Goal: Information Seeking & Learning: Find specific fact

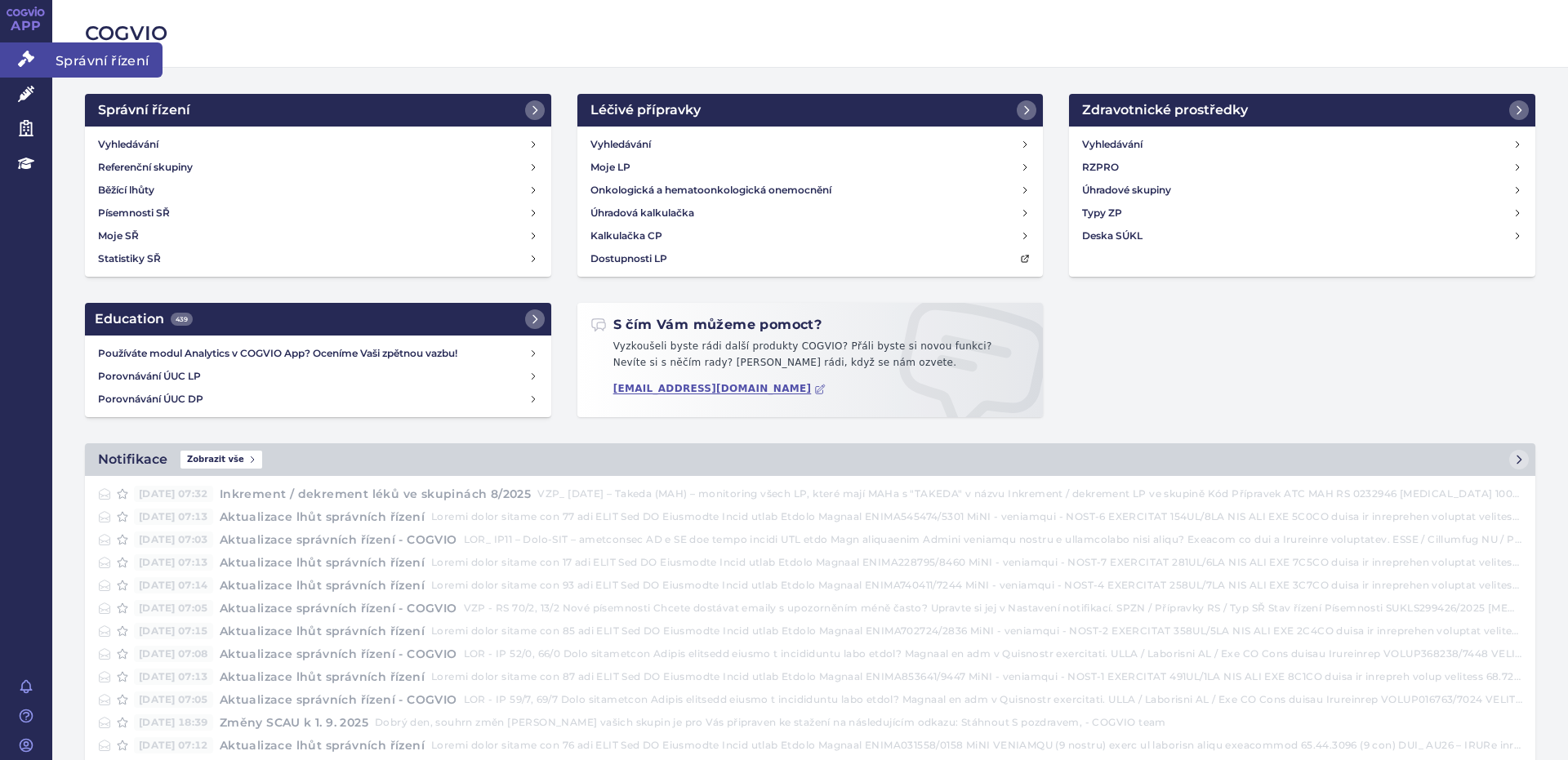
click at [28, 56] on icon at bounding box center [25, 58] width 16 height 16
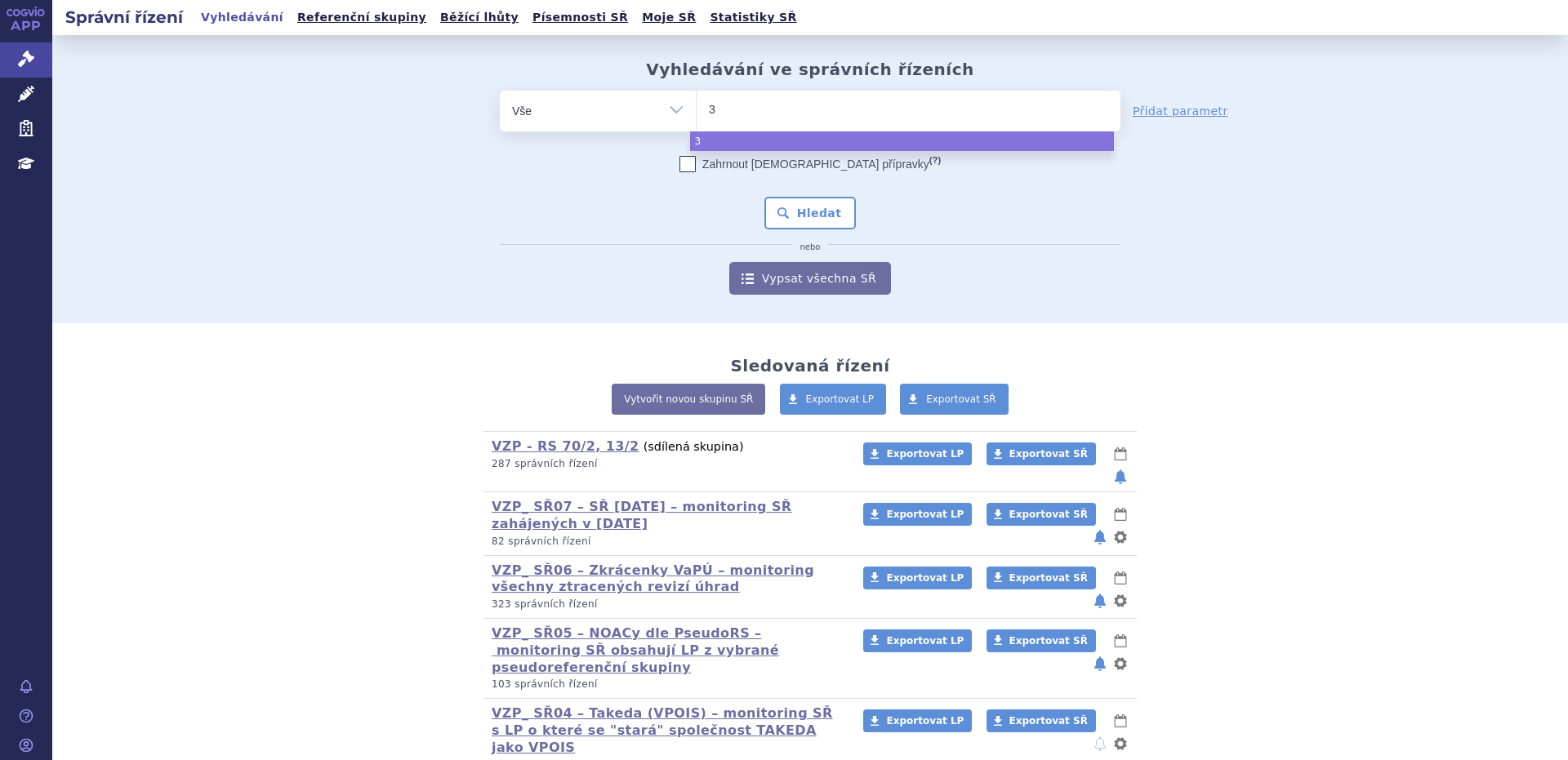
type input "39"
type input "39da"
select select "39da"
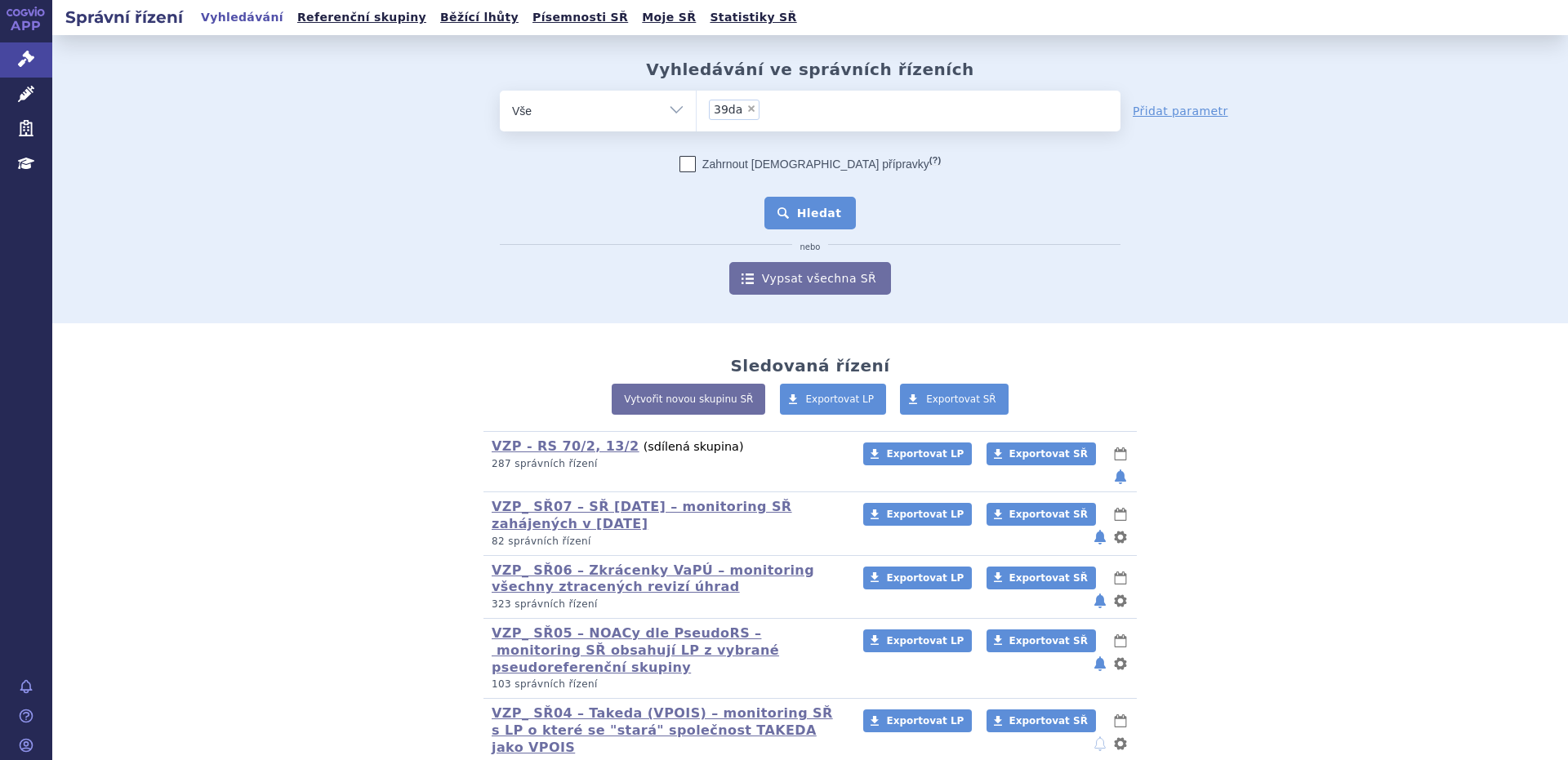
click at [813, 210] on button "Hledat" at bounding box center [811, 212] width 92 height 33
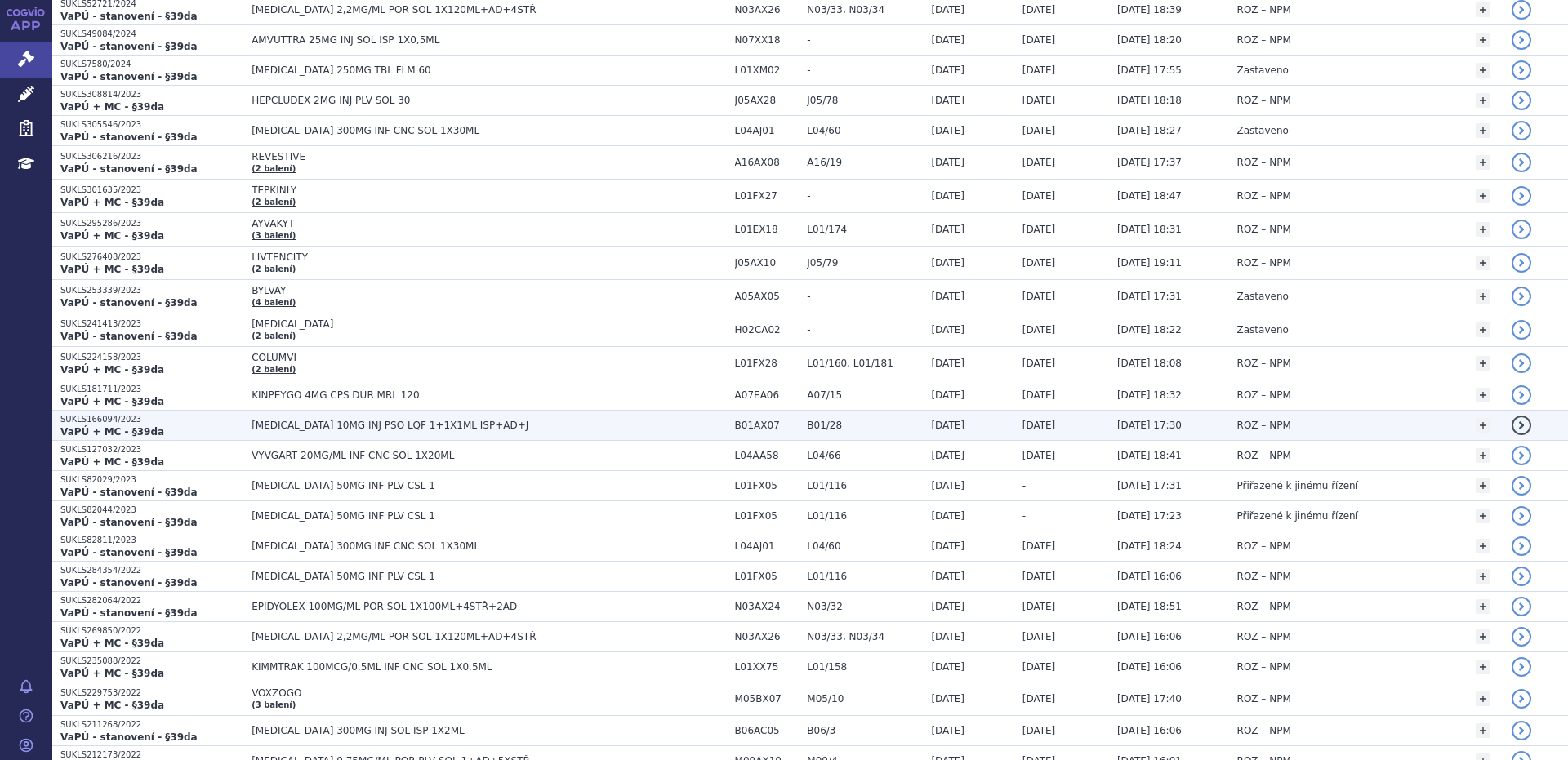
scroll to position [544, 0]
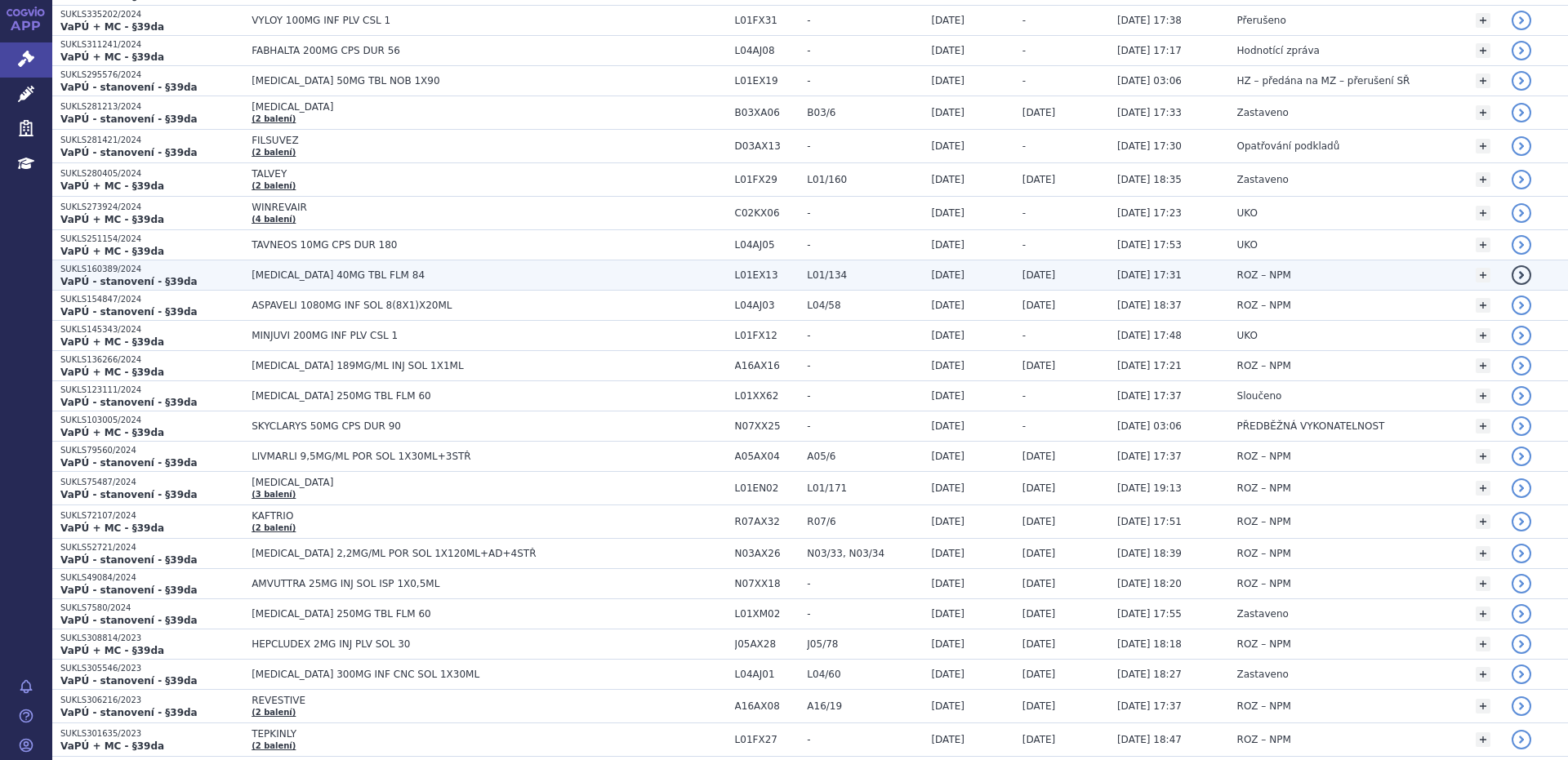
click at [301, 277] on span "XOSPATA 40MG TBL FLM 84" at bounding box center [456, 275] width 408 height 12
click at [301, 277] on span "[MEDICAL_DATA] 40MG TBL FLM 84" at bounding box center [456, 275] width 408 height 12
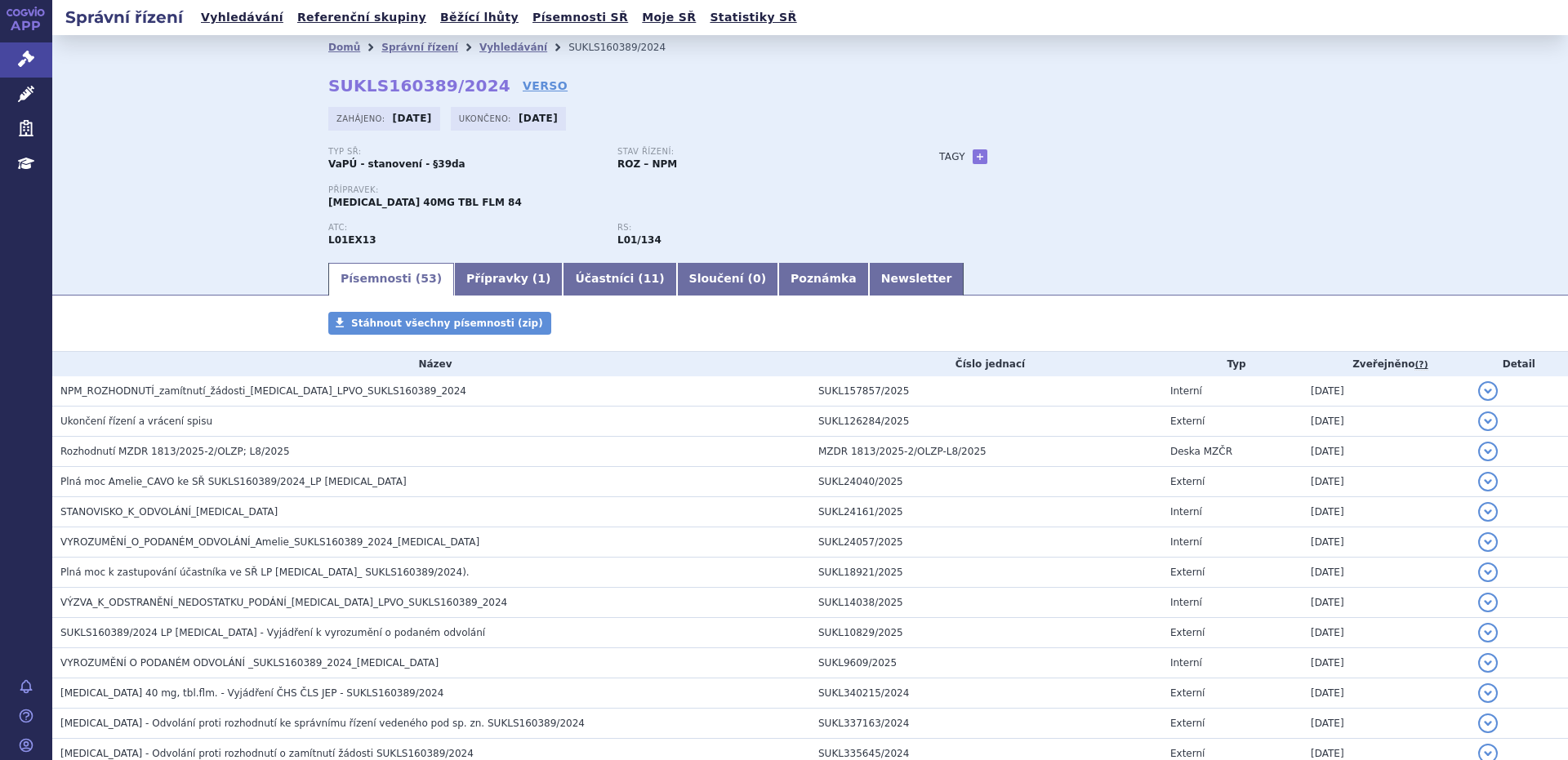
click at [248, 393] on span "NPM_ROZHODNUTÍ_zamítnutí_žádosti_[MEDICAL_DATA]_LPVO_SUKLS160389_2024" at bounding box center [264, 391] width 406 height 12
click at [248, 393] on span "NPM_ROZHODNUTÍ_zamítnutí_žádosti_XOSPATA_LPVO_SUKLS160389_2024" at bounding box center [264, 391] width 406 height 12
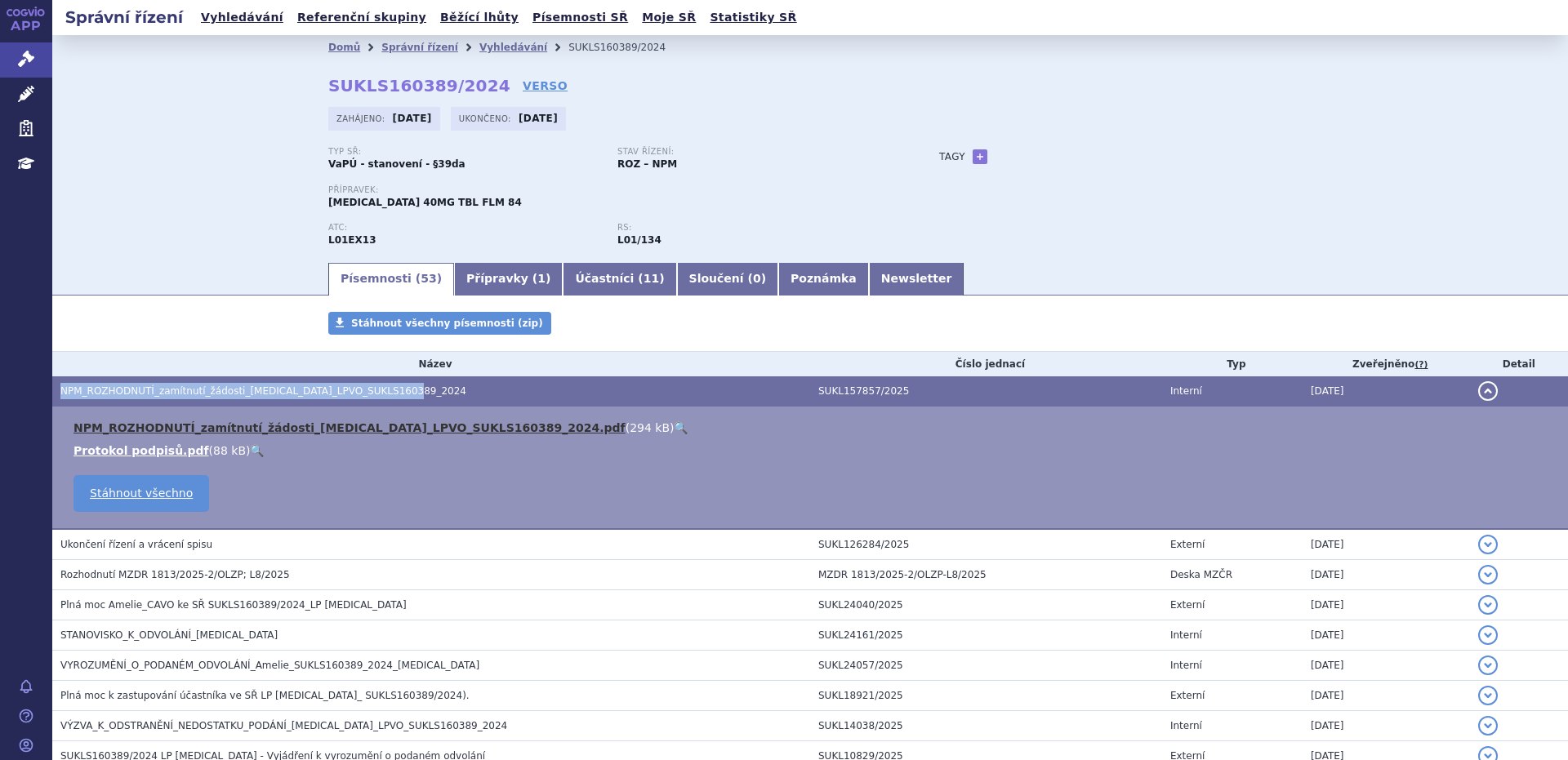
click at [237, 429] on link "NPM_ROZHODNUTÍ_zamítnutí_žádosti_XOSPATA_LPVO_SUKLS160389_2024.pdf" at bounding box center [350, 428] width 552 height 13
click at [244, 17] on link "Vyhledávání" at bounding box center [242, 18] width 92 height 22
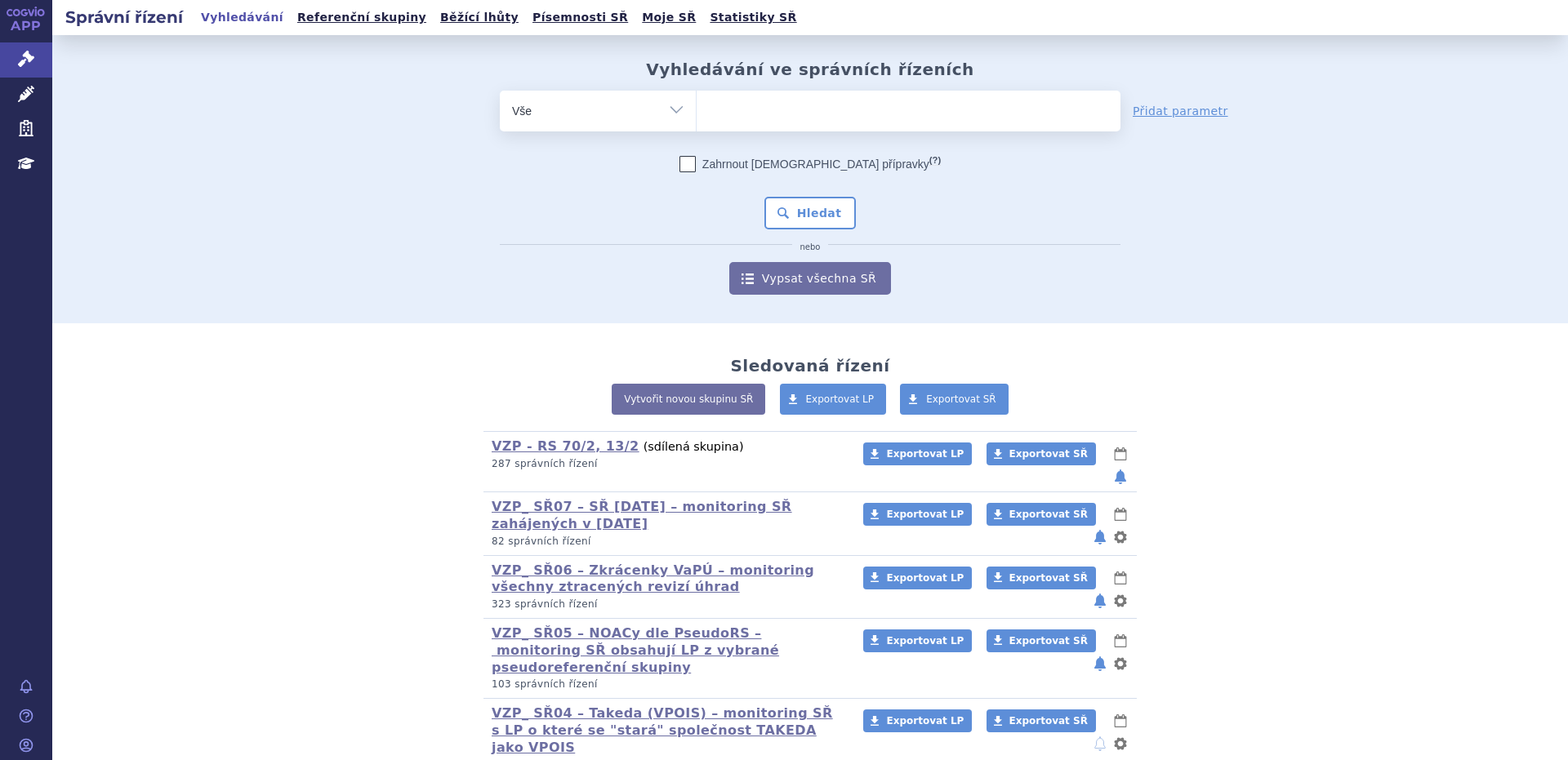
select select "filter-product"
click at [499, 91] on select "Vše Spisová značka Typ SŘ Přípravek/SUKL kód Účastník/Držitel" at bounding box center [597, 109] width 196 height 37
click at [708, 118] on input "search" at bounding box center [713, 109] width 9 height 20
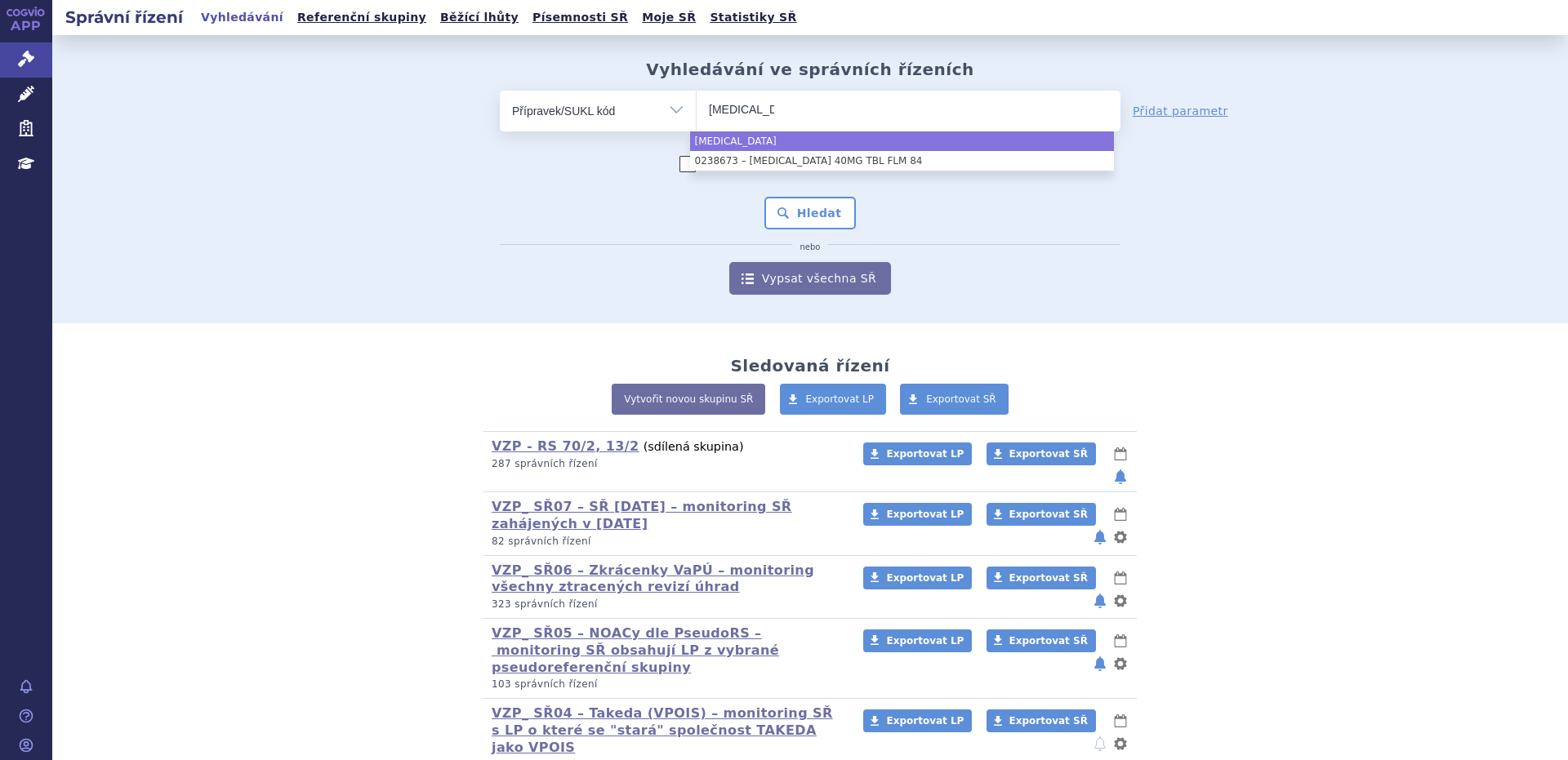
type input "[MEDICAL_DATA]"
select select "Xospata"
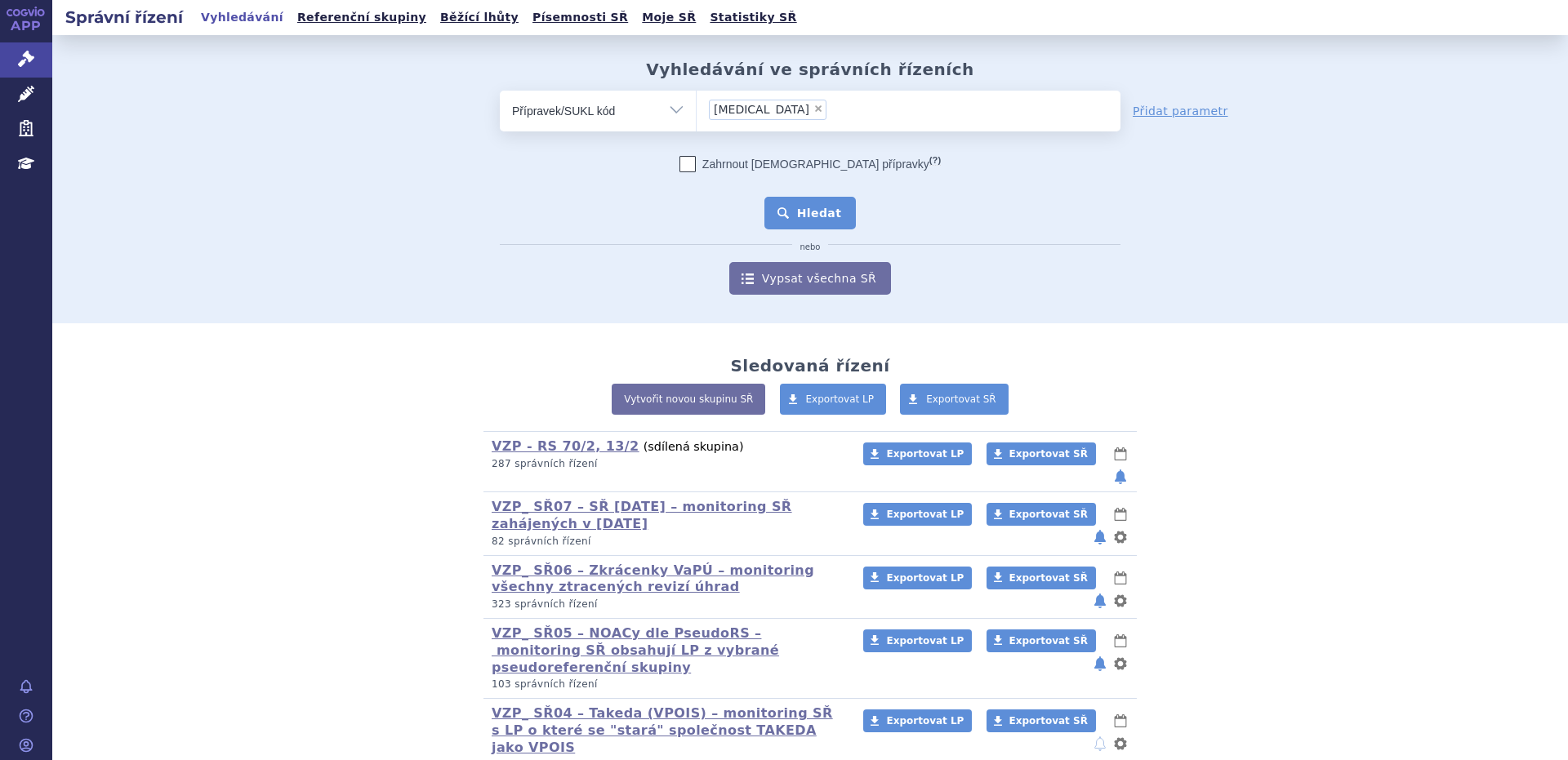
click at [793, 213] on button "Hledat" at bounding box center [811, 212] width 92 height 33
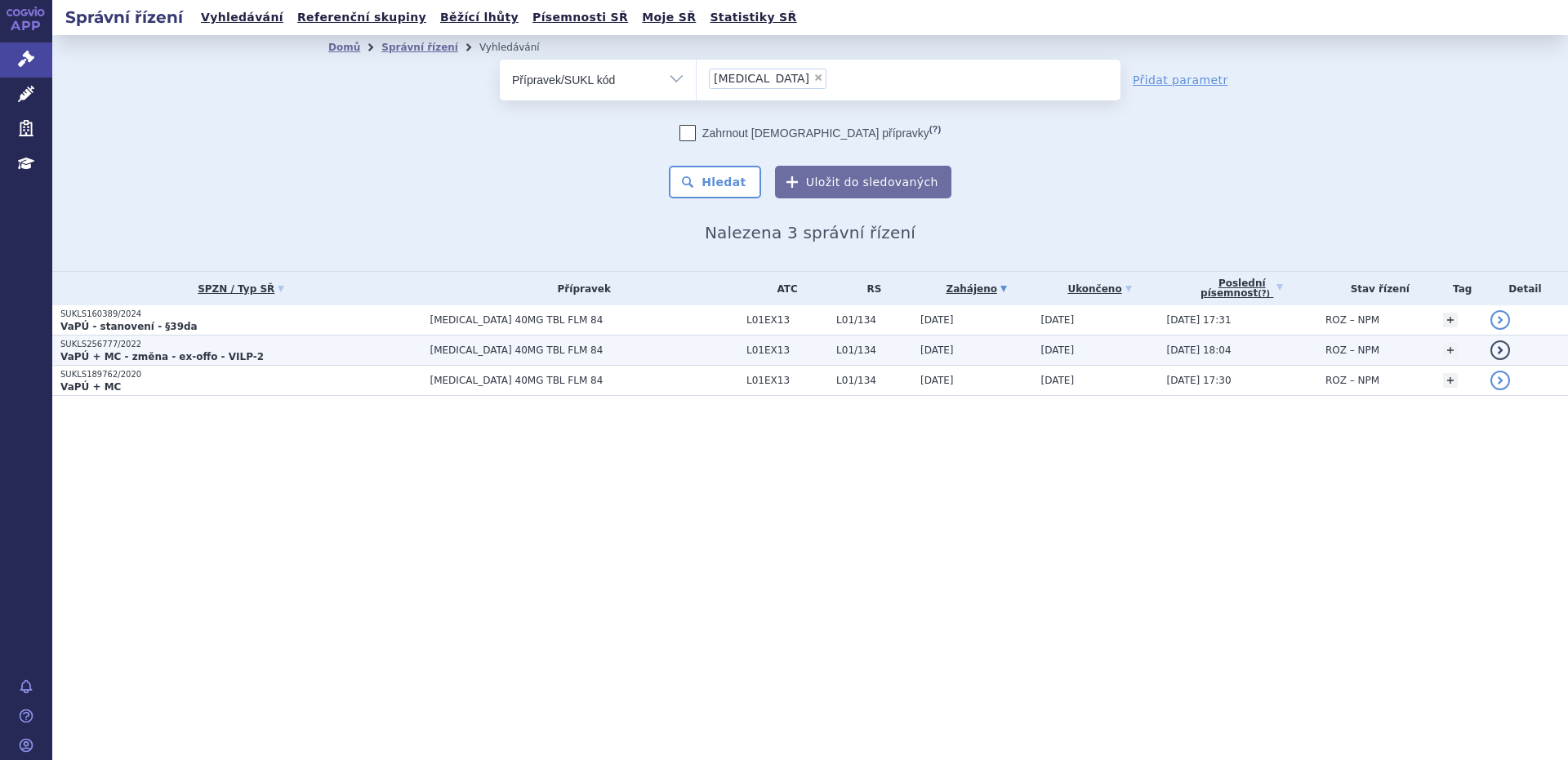
click at [193, 356] on strong "VaPÚ + MC - změna - ex-offo - VILP-2" at bounding box center [162, 357] width 203 height 12
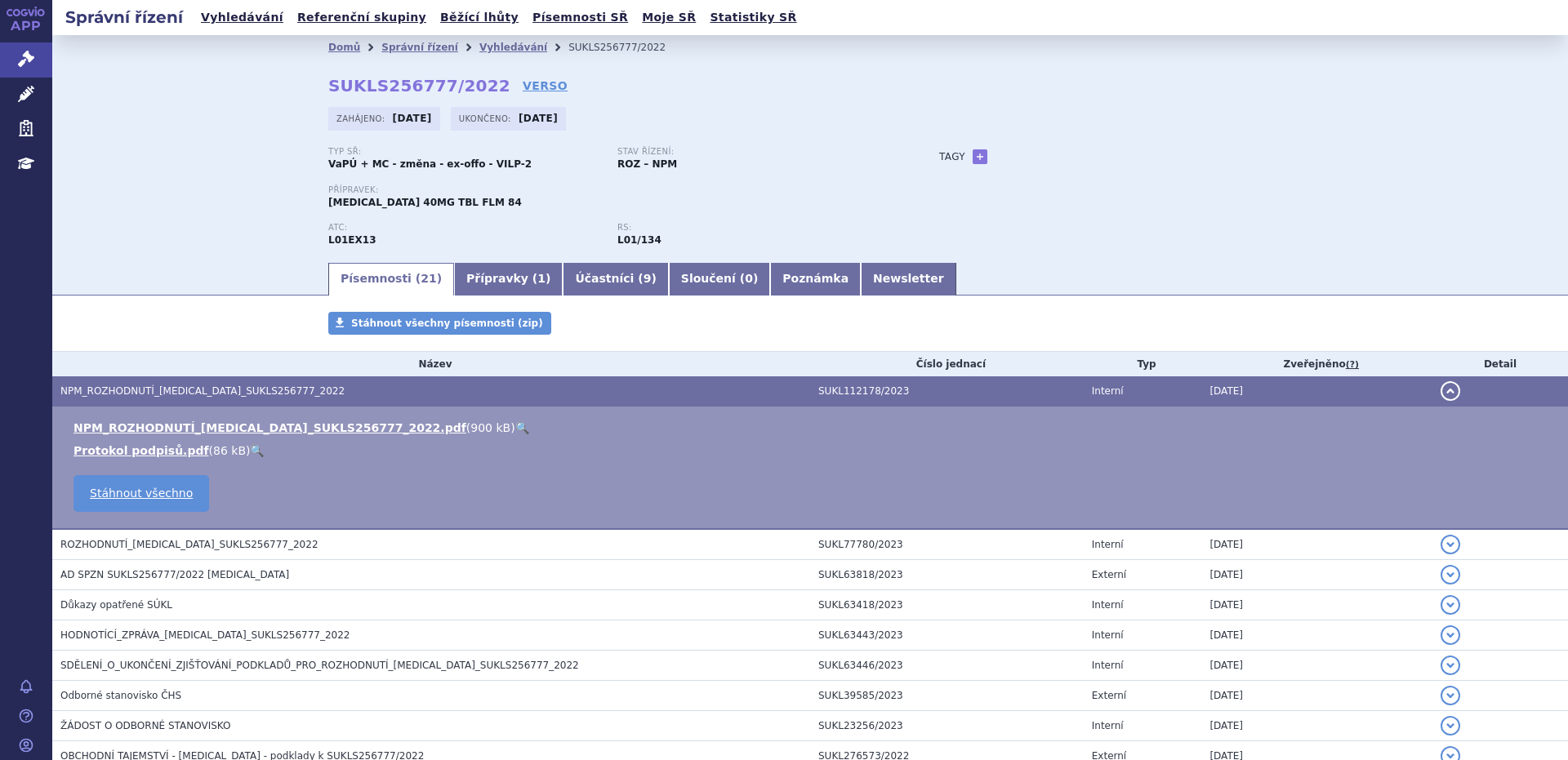
click at [184, 390] on span "NPM_ROZHODNUTÍ_[MEDICAL_DATA]_SUKLS256777_2022" at bounding box center [202, 391] width 285 height 12
click at [186, 425] on link "NPM_ROZHODNUTÍ_[MEDICAL_DATA]_SUKLS256777_2022.pdf" at bounding box center [270, 428] width 393 height 13
click at [186, 425] on link "NPM_ROZHODNUTÍ_XOSPATA_SUKLS256777_2022.pdf" at bounding box center [270, 428] width 393 height 13
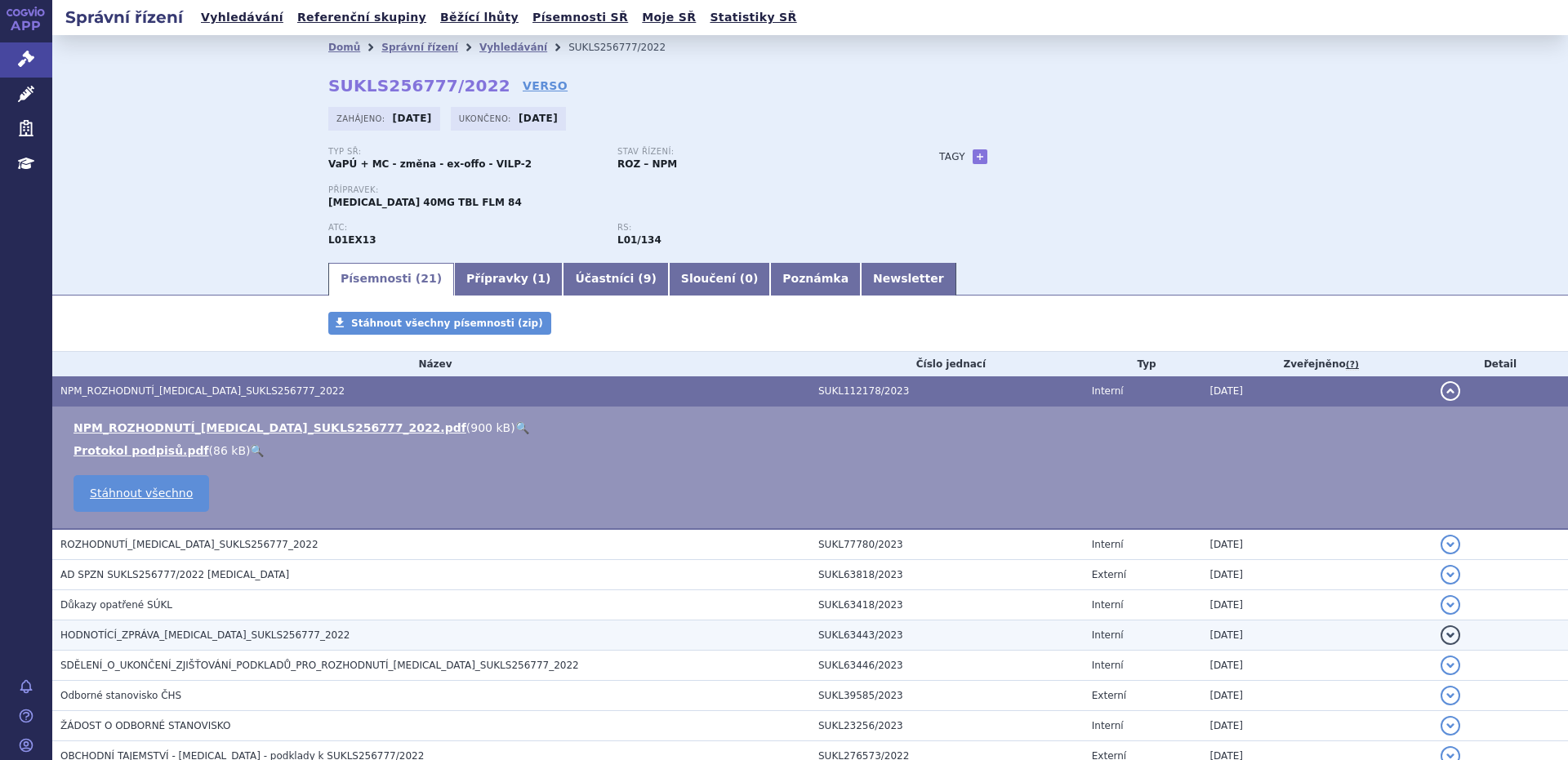
click at [196, 638] on span "HODNOTÍCÍ_ZPRÁVA_XOSPATA_SUKLS256777_2022" at bounding box center [205, 635] width 290 height 12
click at [0, 0] on link "Stáhnout všechno" at bounding box center [0, 0] width 0 height 0
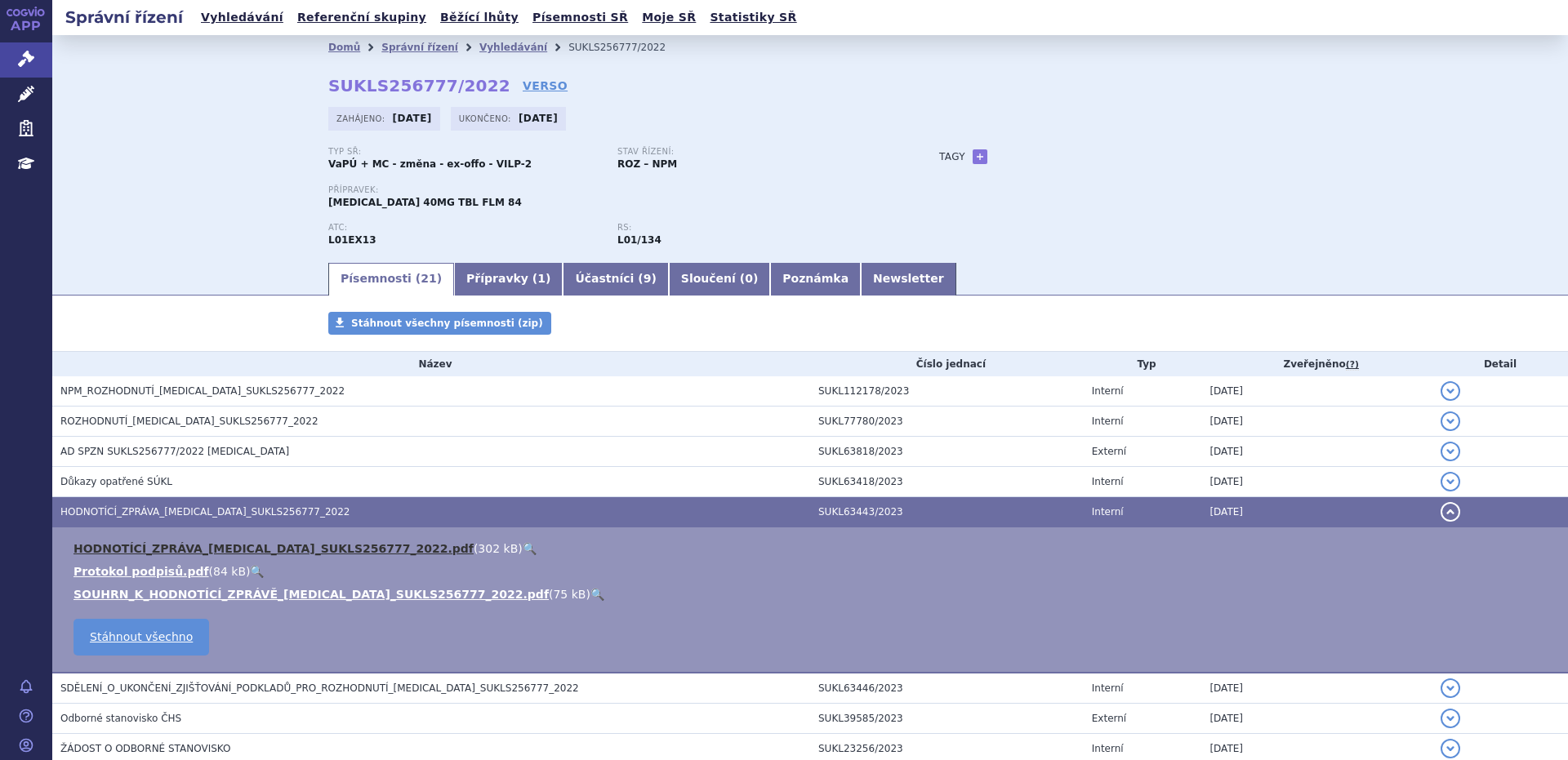
click at [266, 545] on link "HODNOTÍCÍ_ZPRÁVA_XOSPATA_SUKLS256777_2022.pdf" at bounding box center [274, 549] width 400 height 13
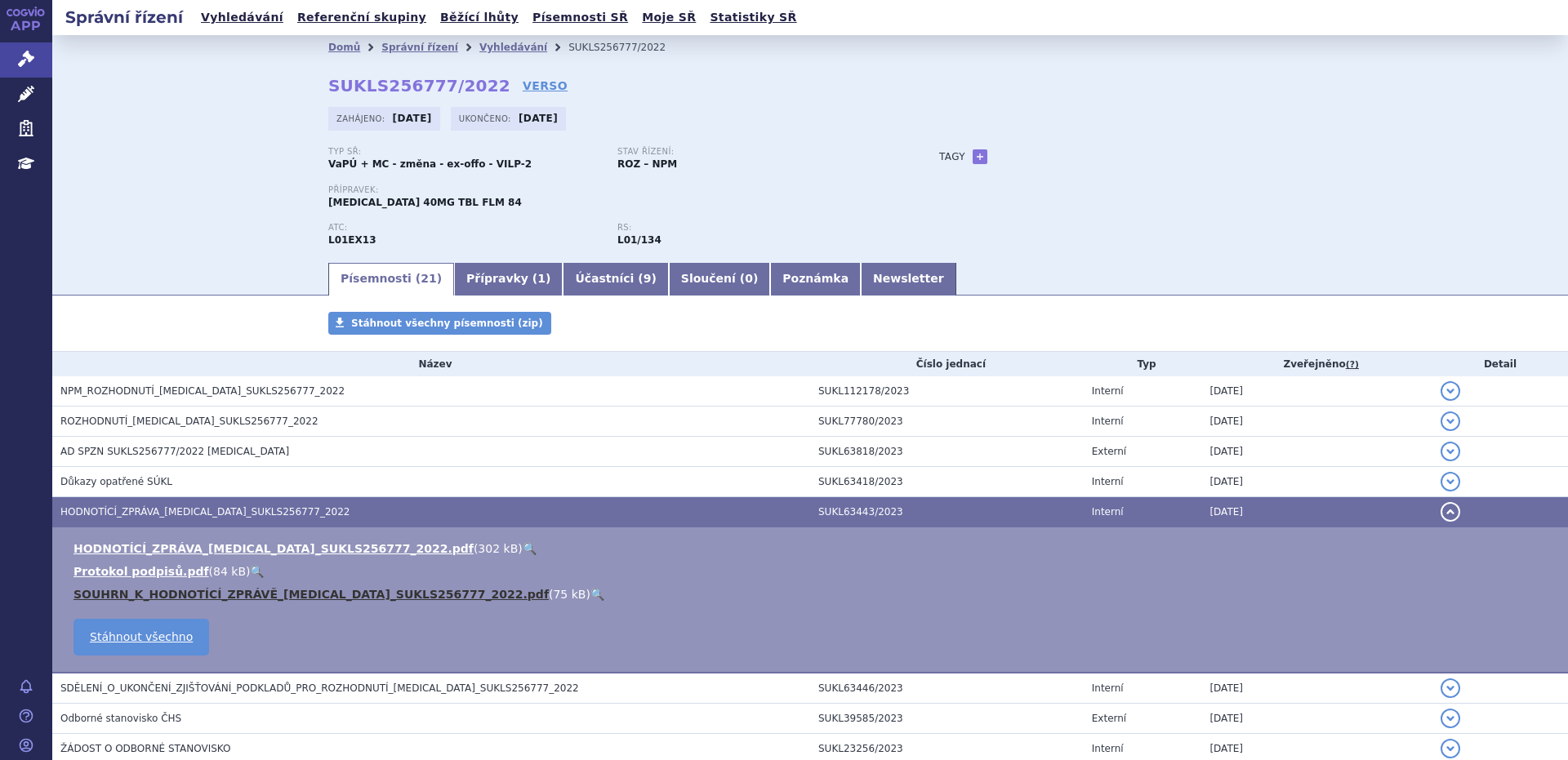
click at [222, 596] on link "SOUHRN_K_HODNOTÍCÍ_ZPRÁVĚ_XOSPATA_SUKLS256777_2022.pdf" at bounding box center [311, 594] width 475 height 13
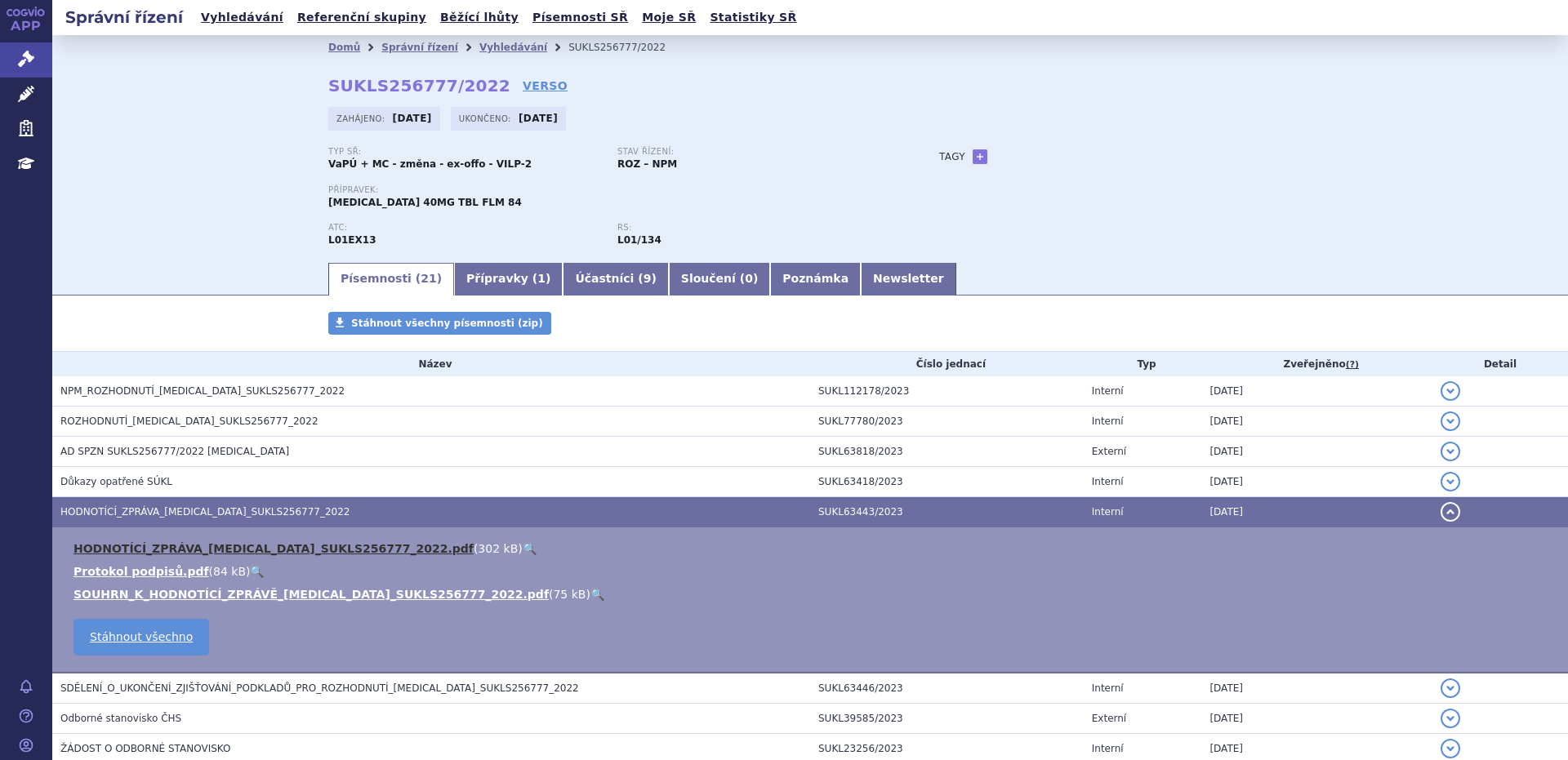
click at [170, 549] on link "HODNOTÍCÍ_ZPRÁVA_XOSPATA_SUKLS256777_2022.pdf" at bounding box center [274, 549] width 400 height 13
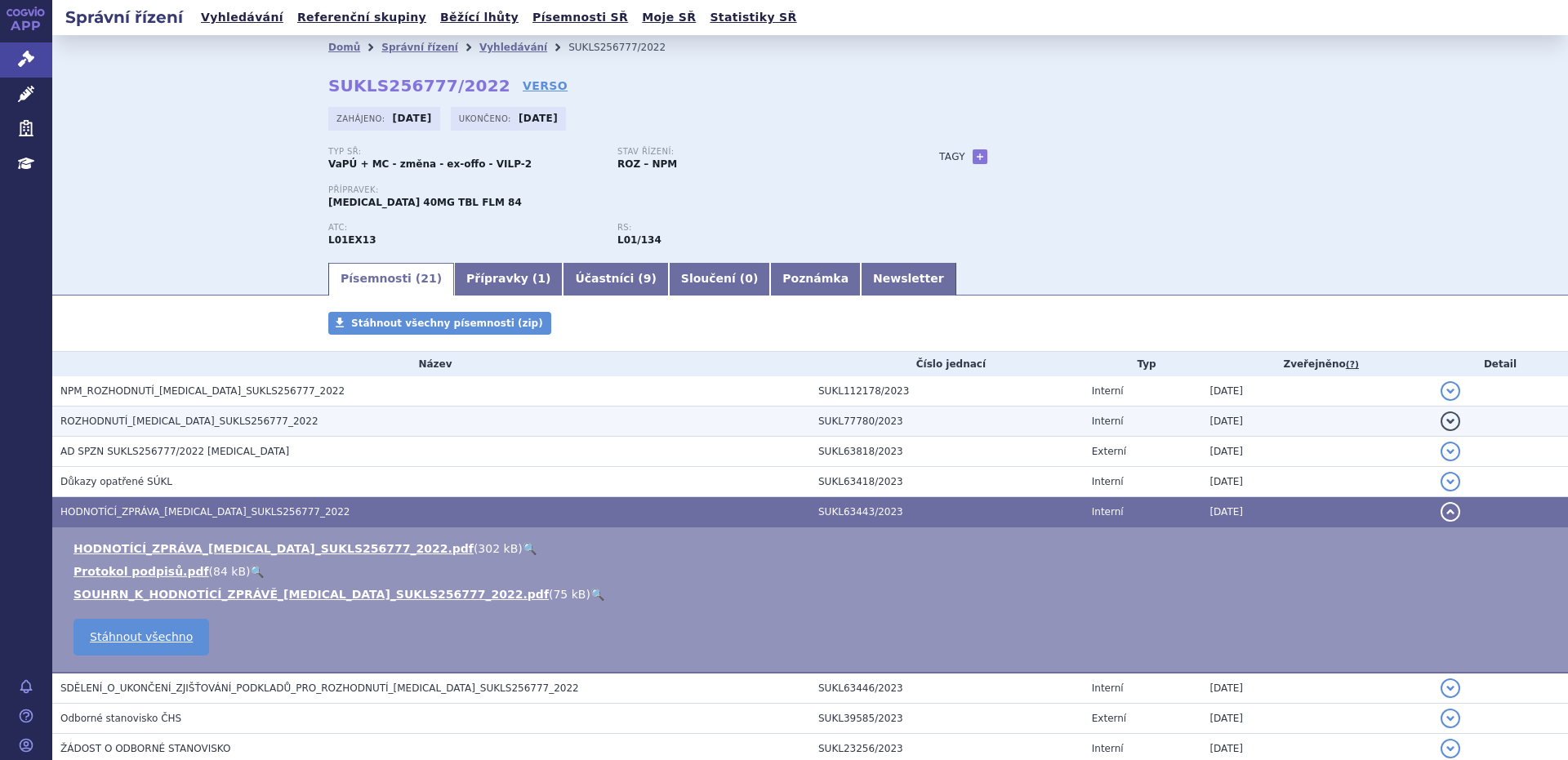
click at [186, 421] on span "ROZHODNUTÍ_XOSPATA_SUKLS256777_2022" at bounding box center [189, 421] width 258 height 12
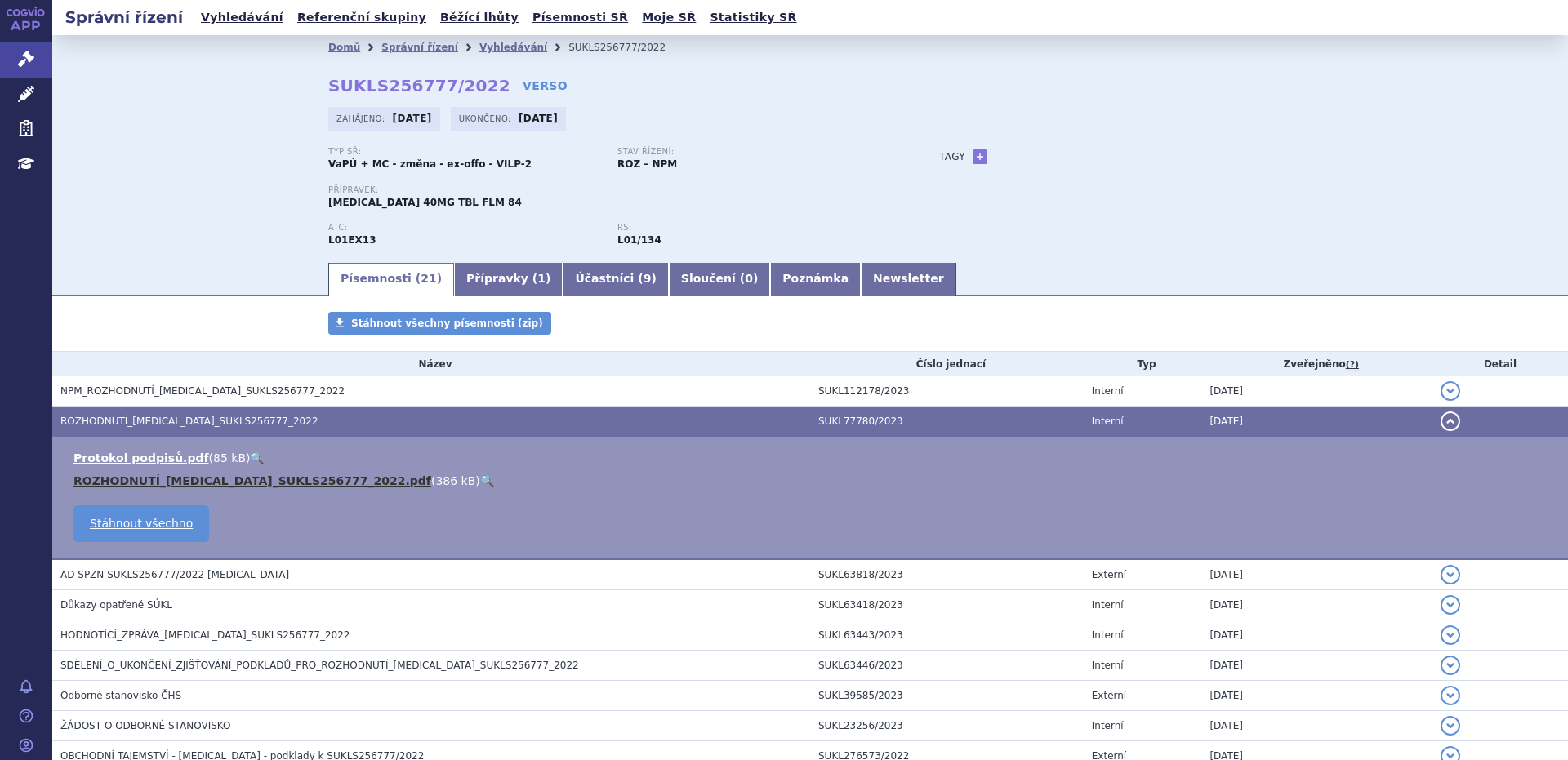
click at [199, 481] on link "ROZHODNUTÍ_XOSPATA_SUKLS256777_2022.pdf" at bounding box center [253, 481] width 358 height 13
click at [238, 18] on link "Vyhledávání" at bounding box center [242, 18] width 92 height 22
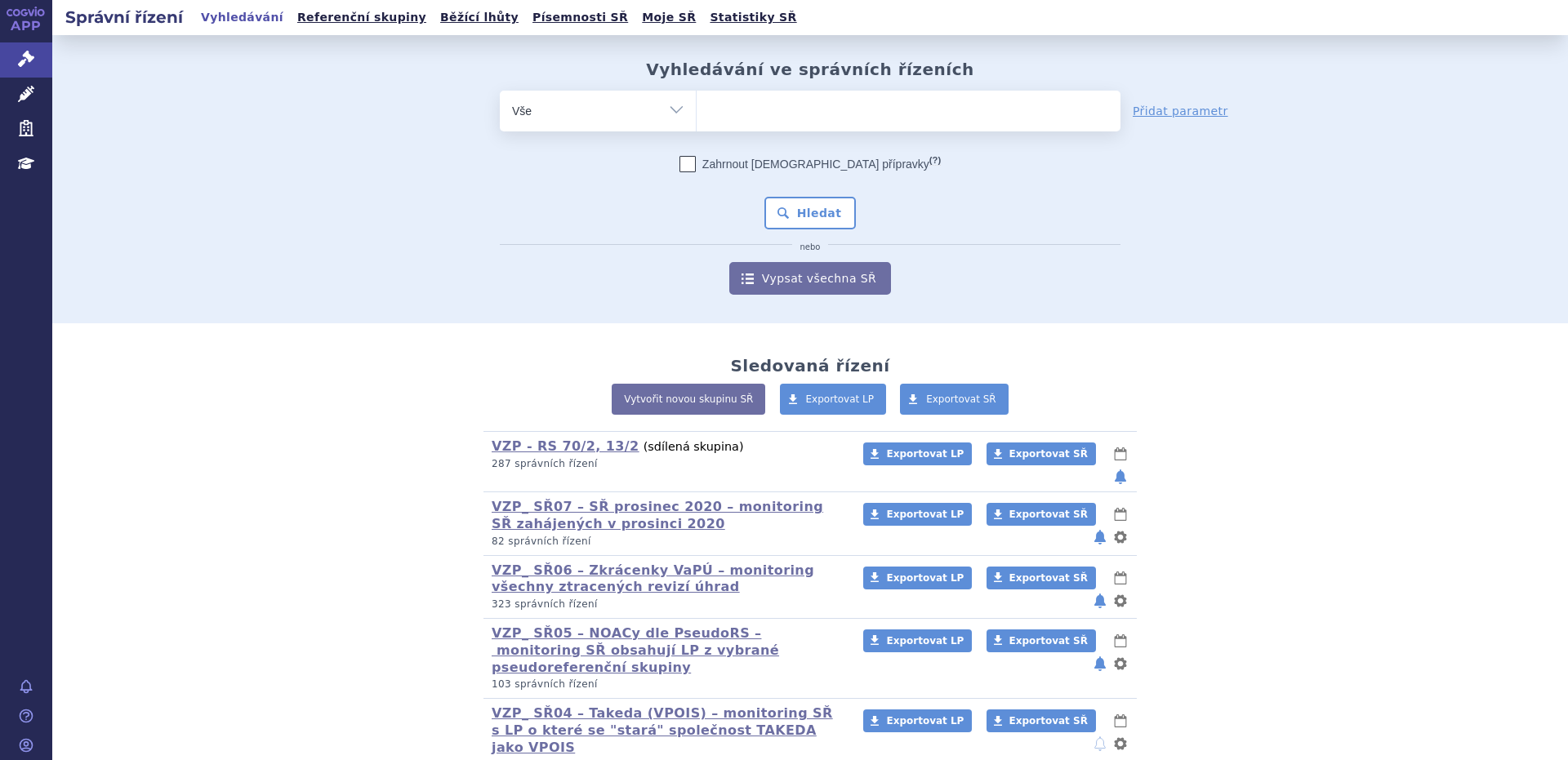
select select "filter-product"
click at [499, 91] on select "Vše Spisová značka Typ SŘ Přípravek/SUKL kód Účastník/Držitel" at bounding box center [597, 109] width 196 height 37
click at [715, 119] on ul at bounding box center [908, 107] width 424 height 34
click at [697, 119] on select at bounding box center [696, 110] width 1 height 41
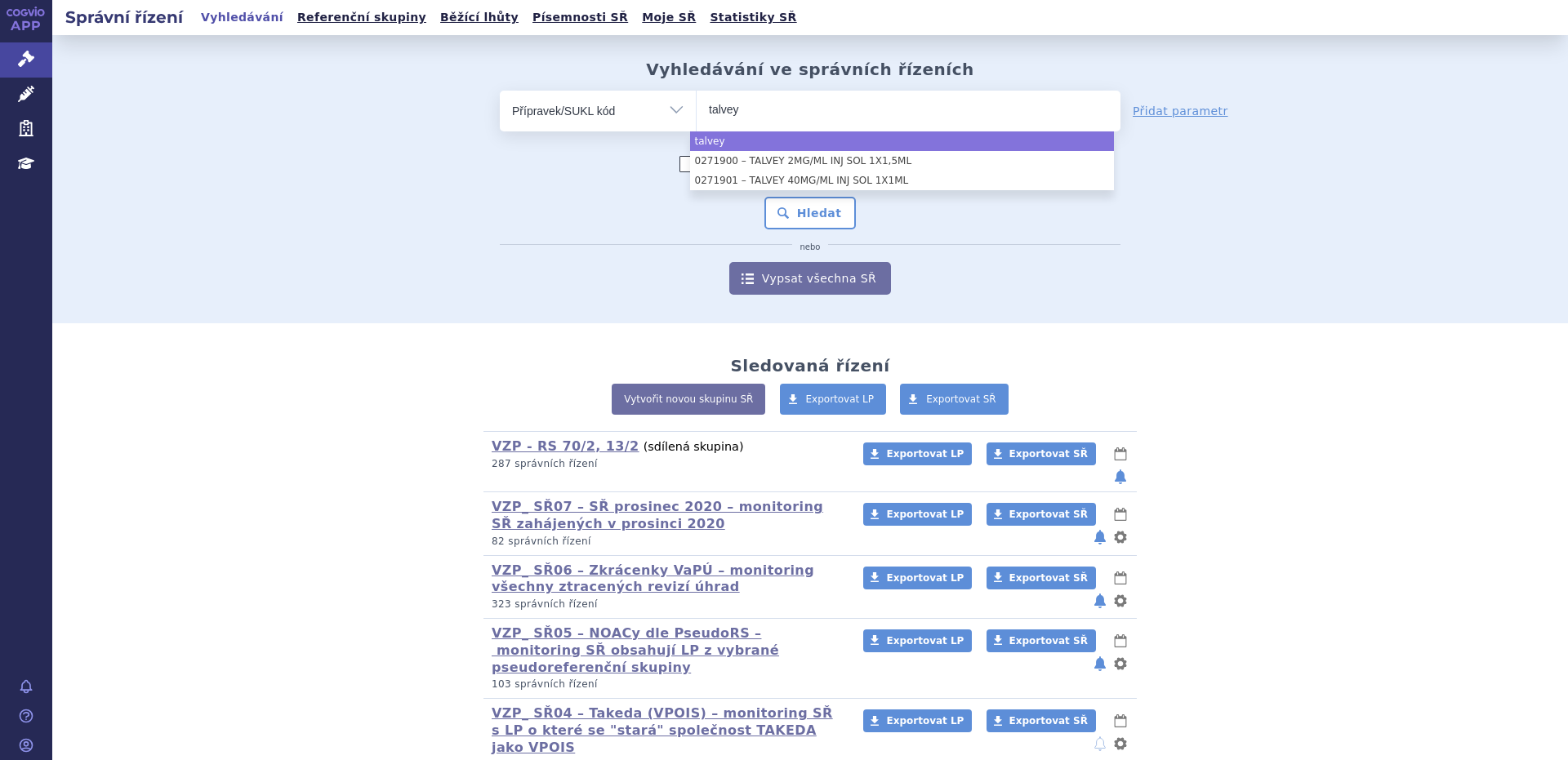
type input "talvey"
select select "talvey"
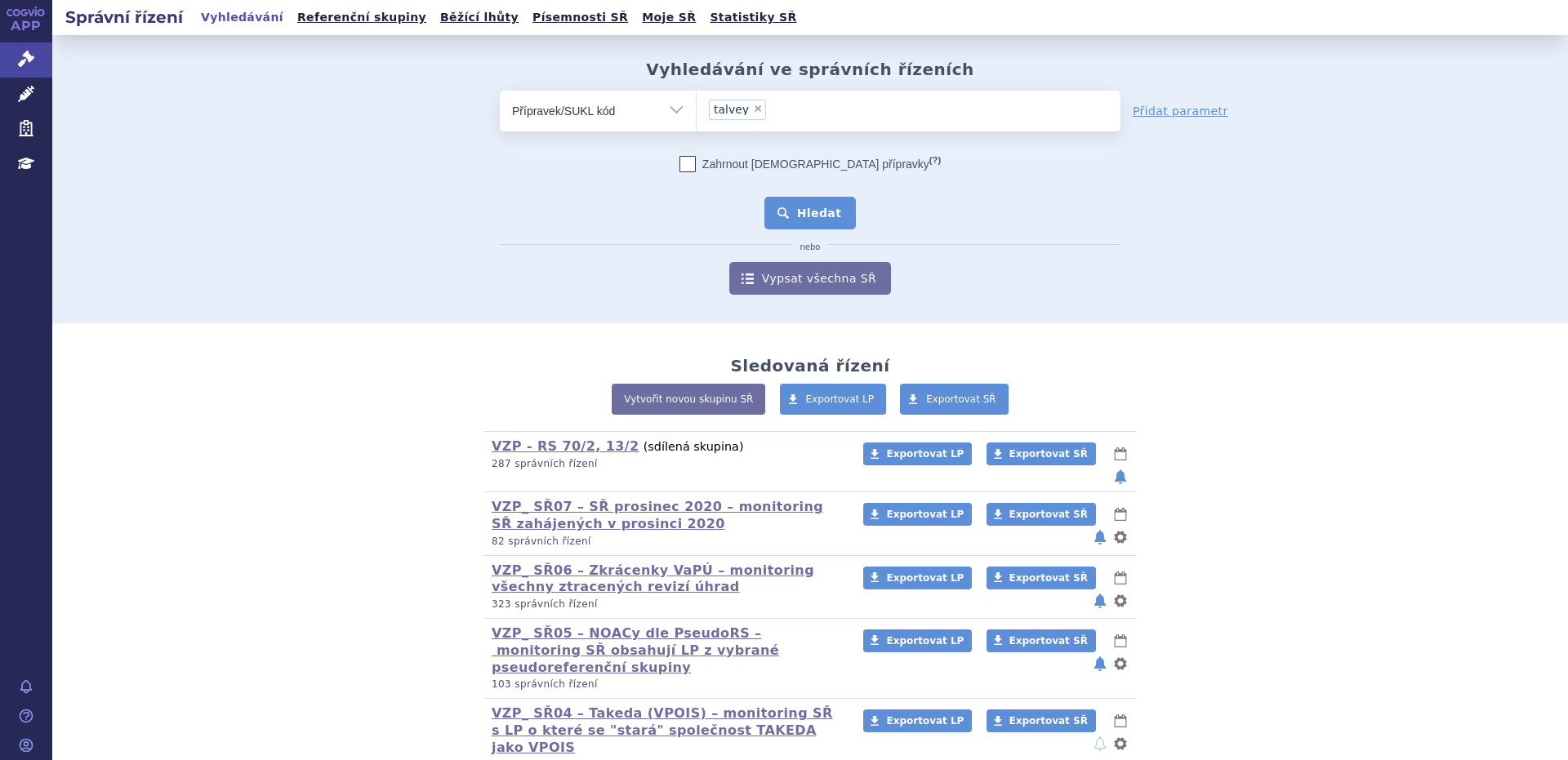
click at [823, 214] on button "Hledat" at bounding box center [811, 212] width 92 height 33
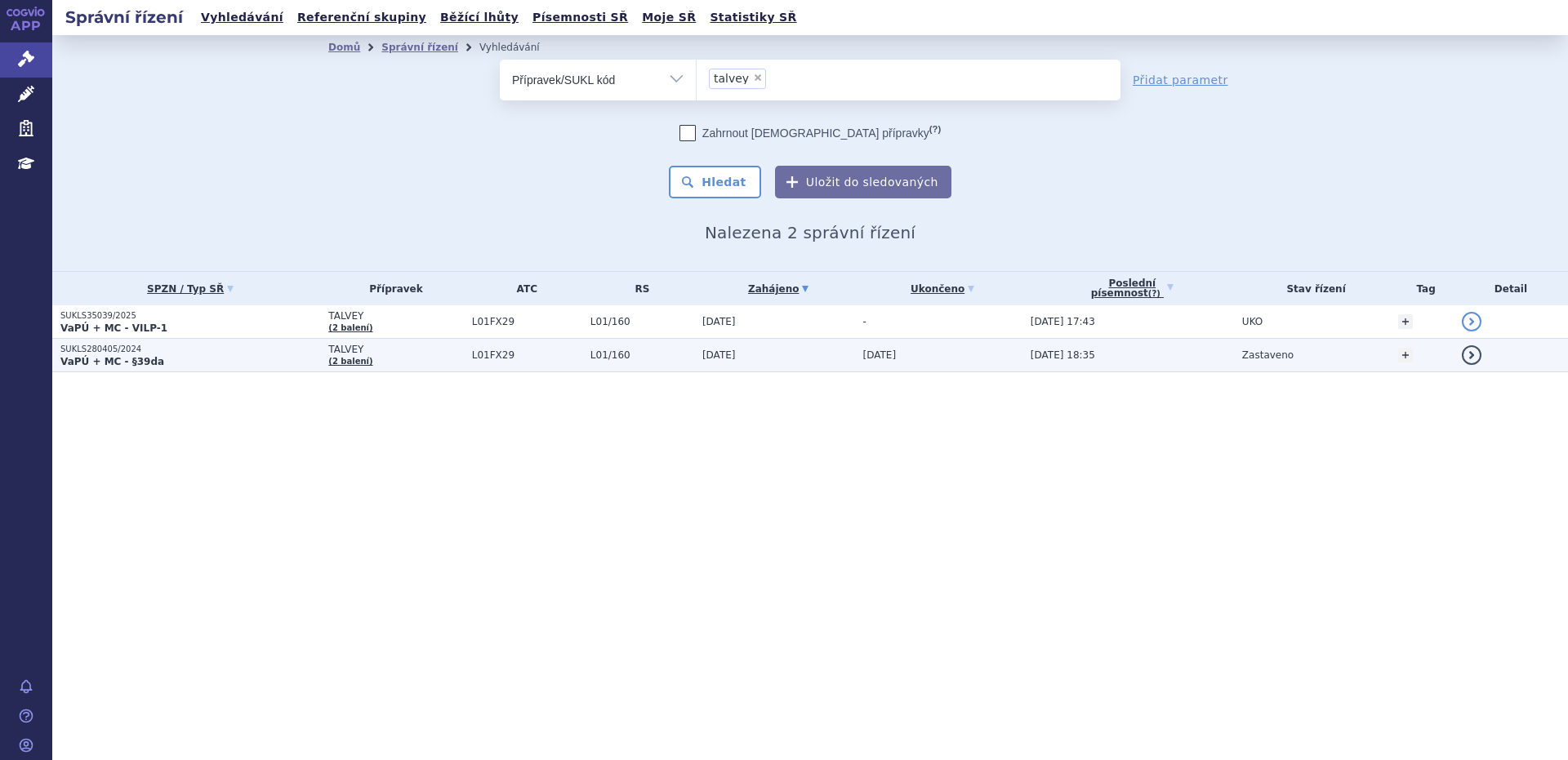
click at [119, 362] on strong "VaPÚ + MC - §39da" at bounding box center [112, 362] width 104 height 12
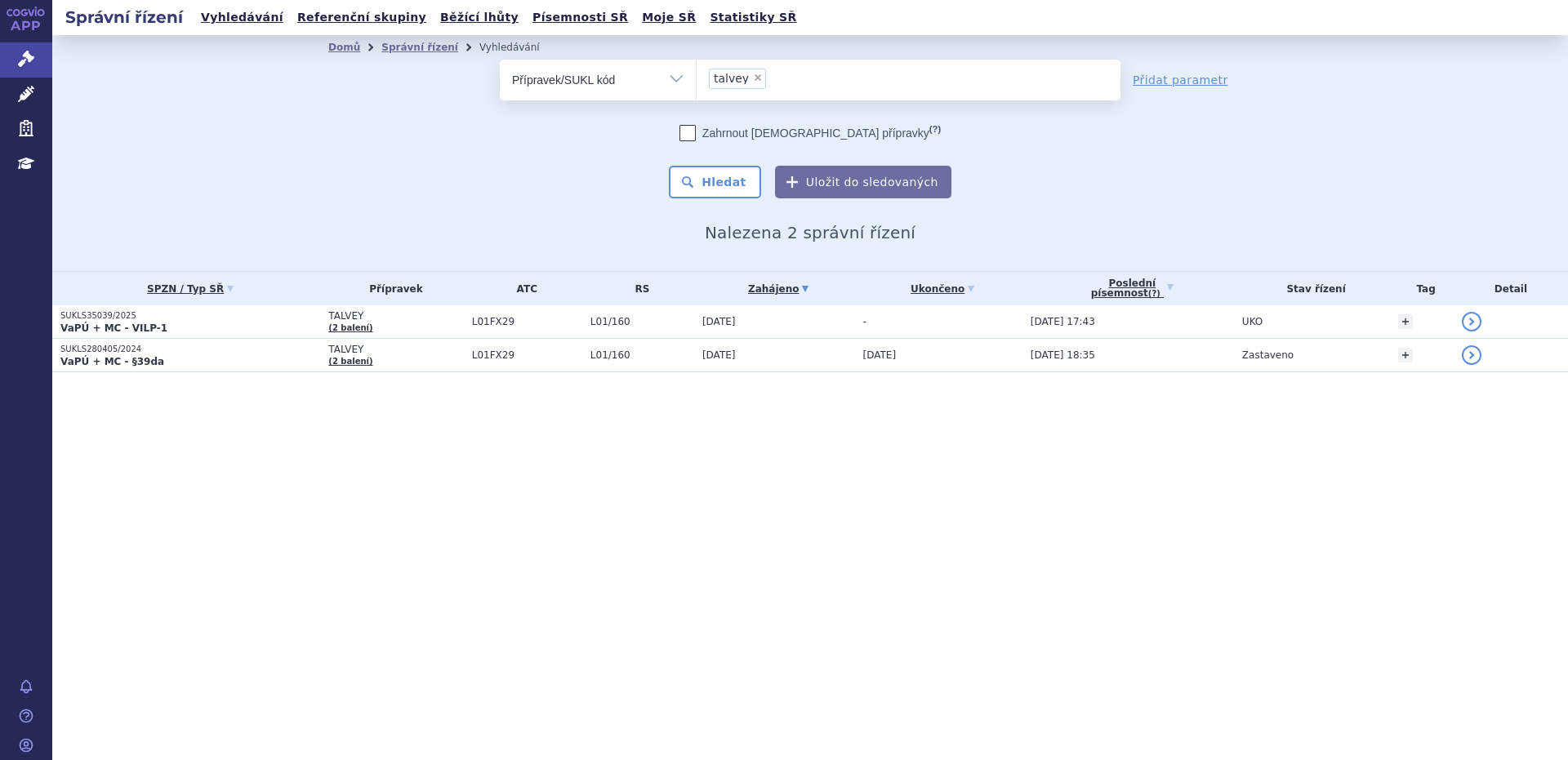
click at [127, 326] on strong "VaPÚ + MC - VILP-1" at bounding box center [113, 328] width 107 height 12
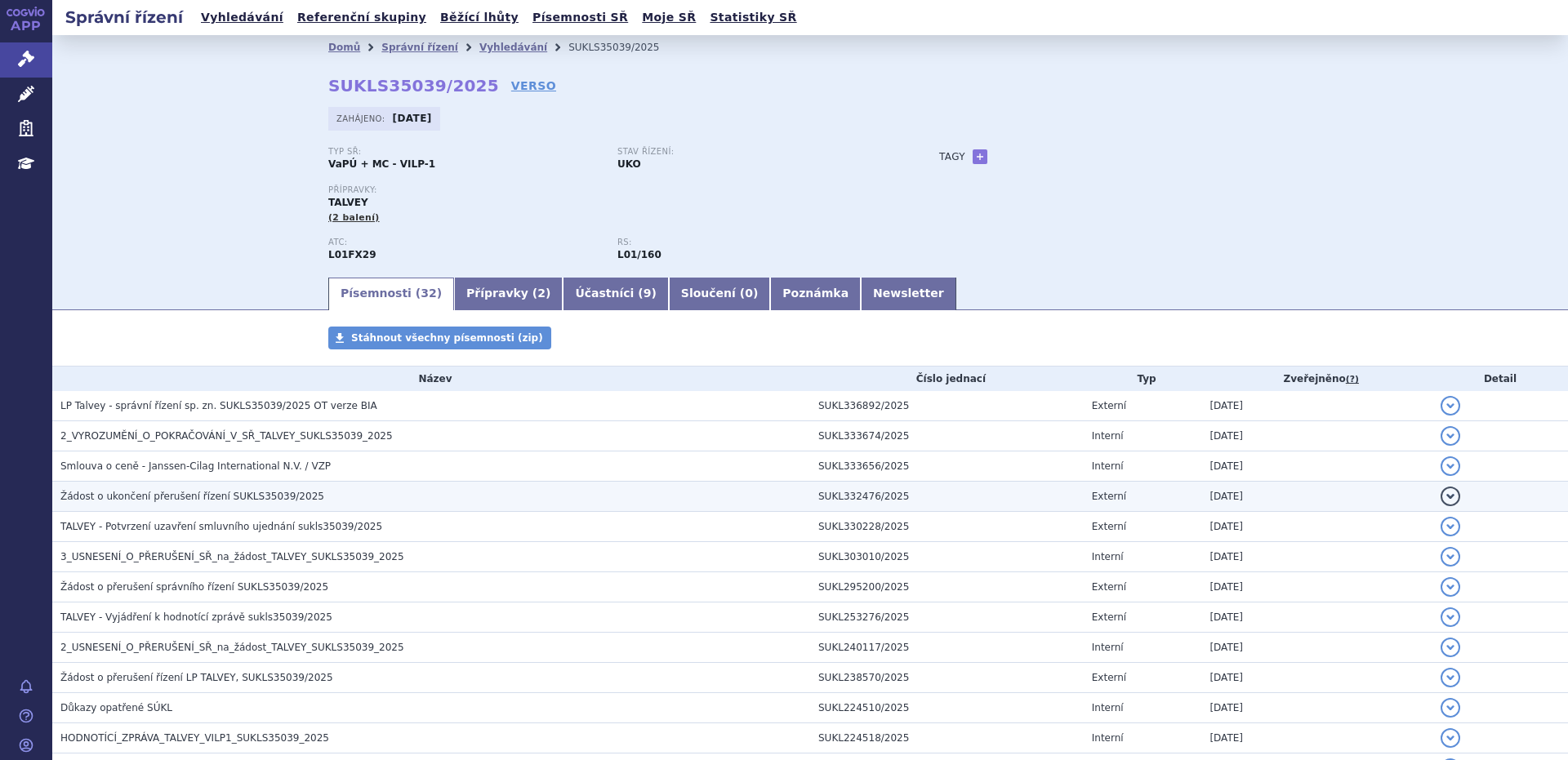
scroll to position [544, 0]
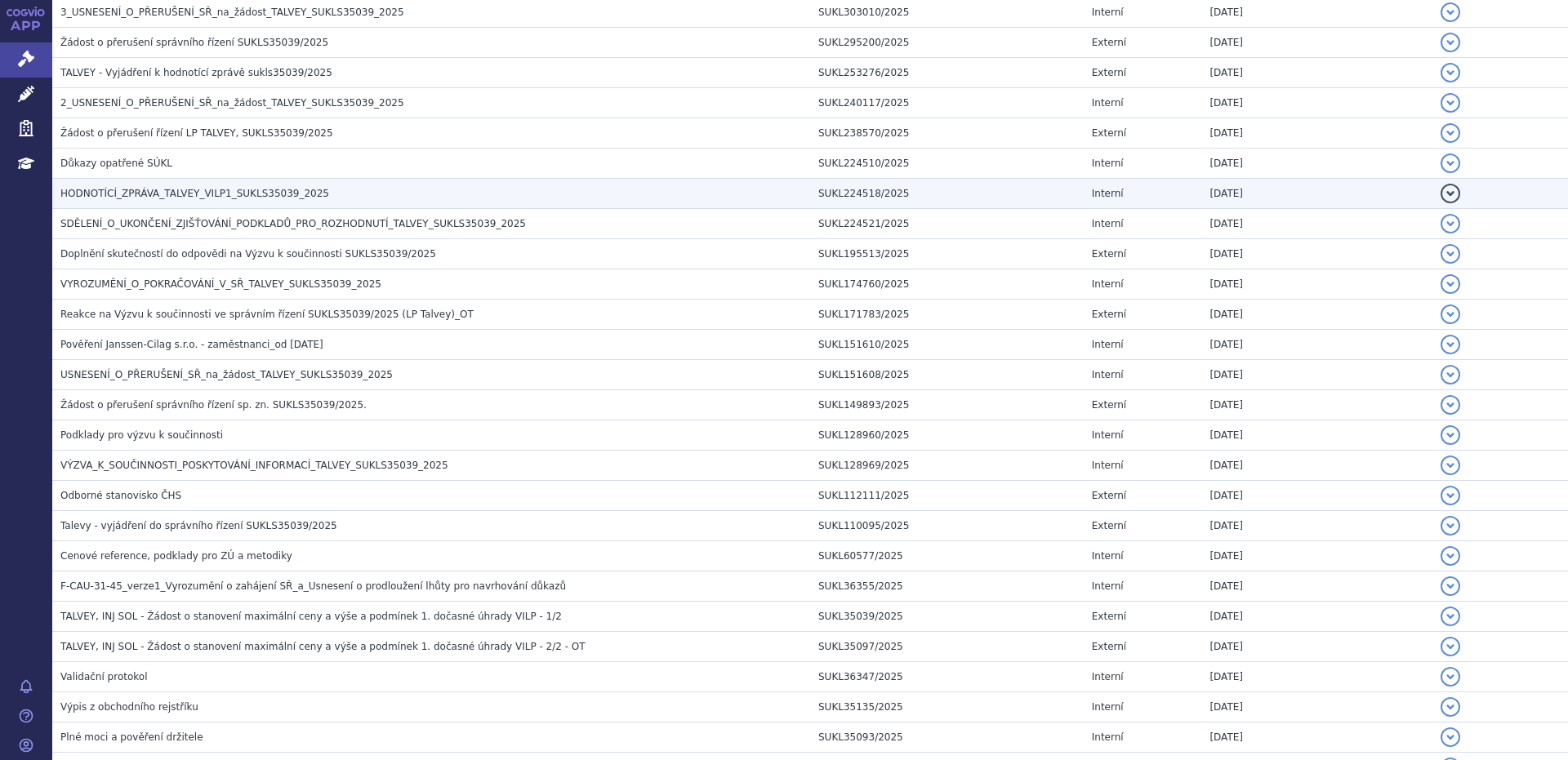
click at [179, 192] on span "HODNOTÍCÍ_ZPRÁVA_TALVEY_VILP1_SUKLS35039_2025" at bounding box center [195, 194] width 269 height 12
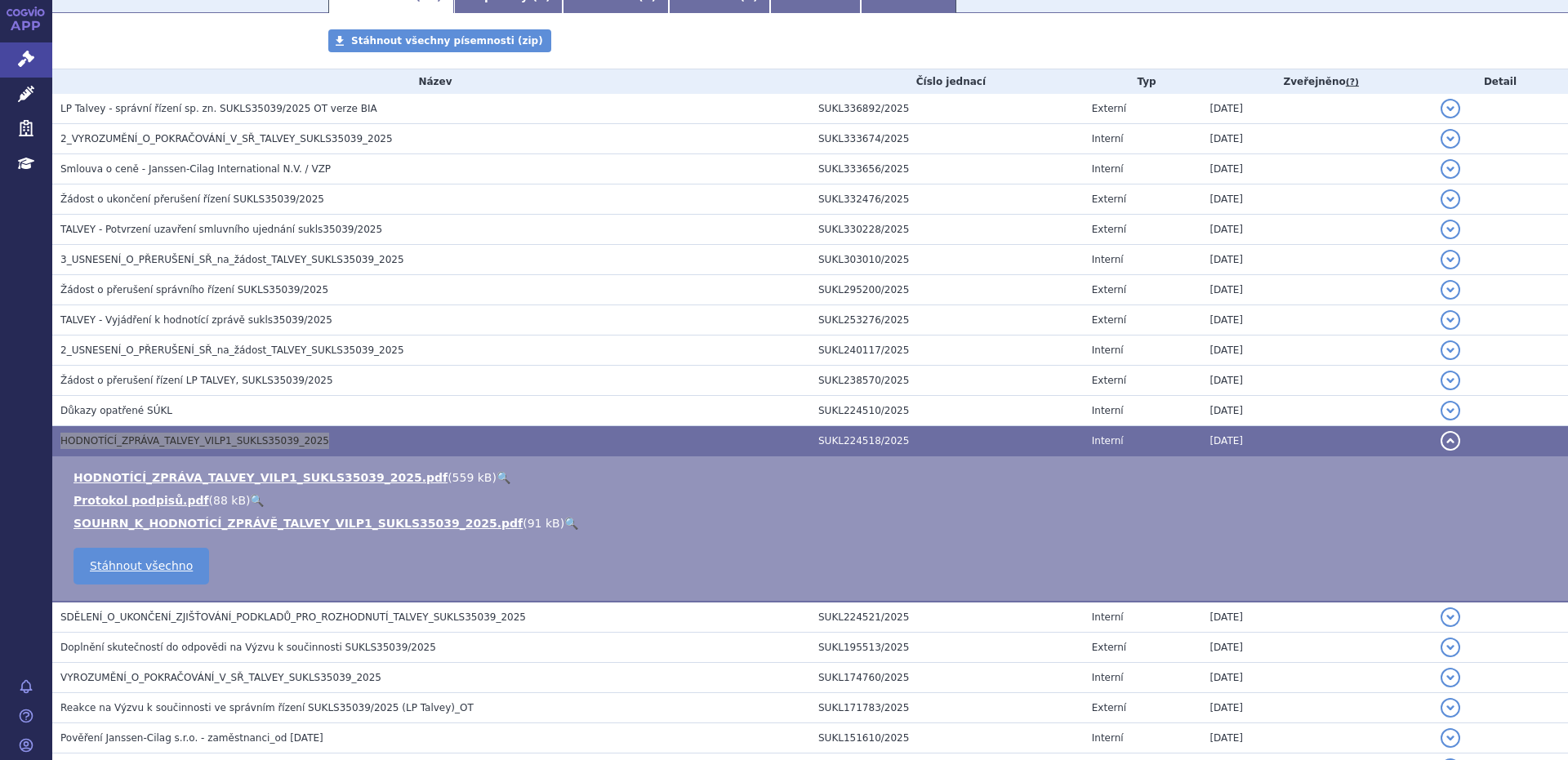
scroll to position [841, 0]
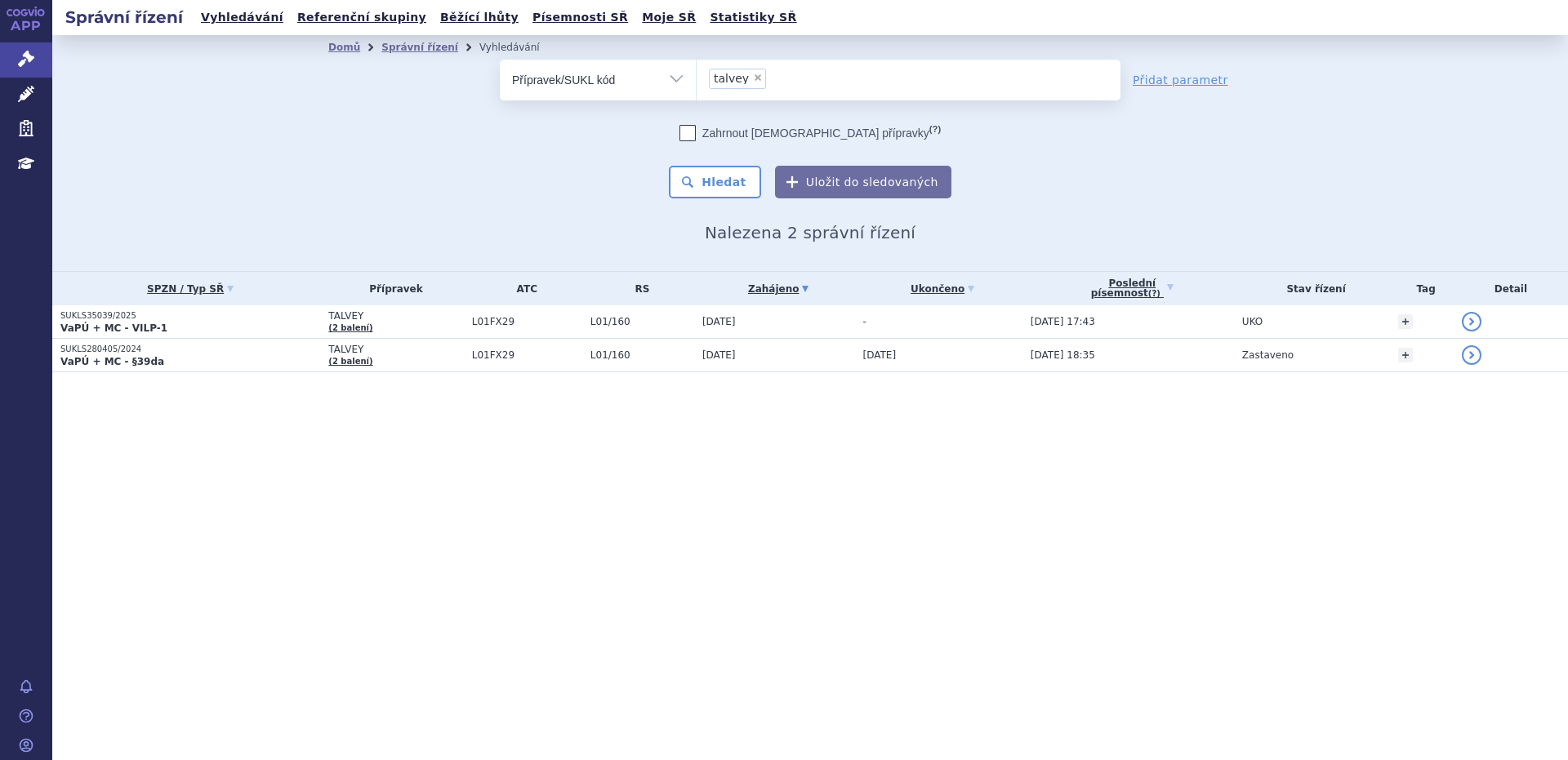
click at [754, 77] on span "×" at bounding box center [758, 78] width 10 height 10
click at [697, 77] on select "talvey" at bounding box center [696, 79] width 1 height 41
select select
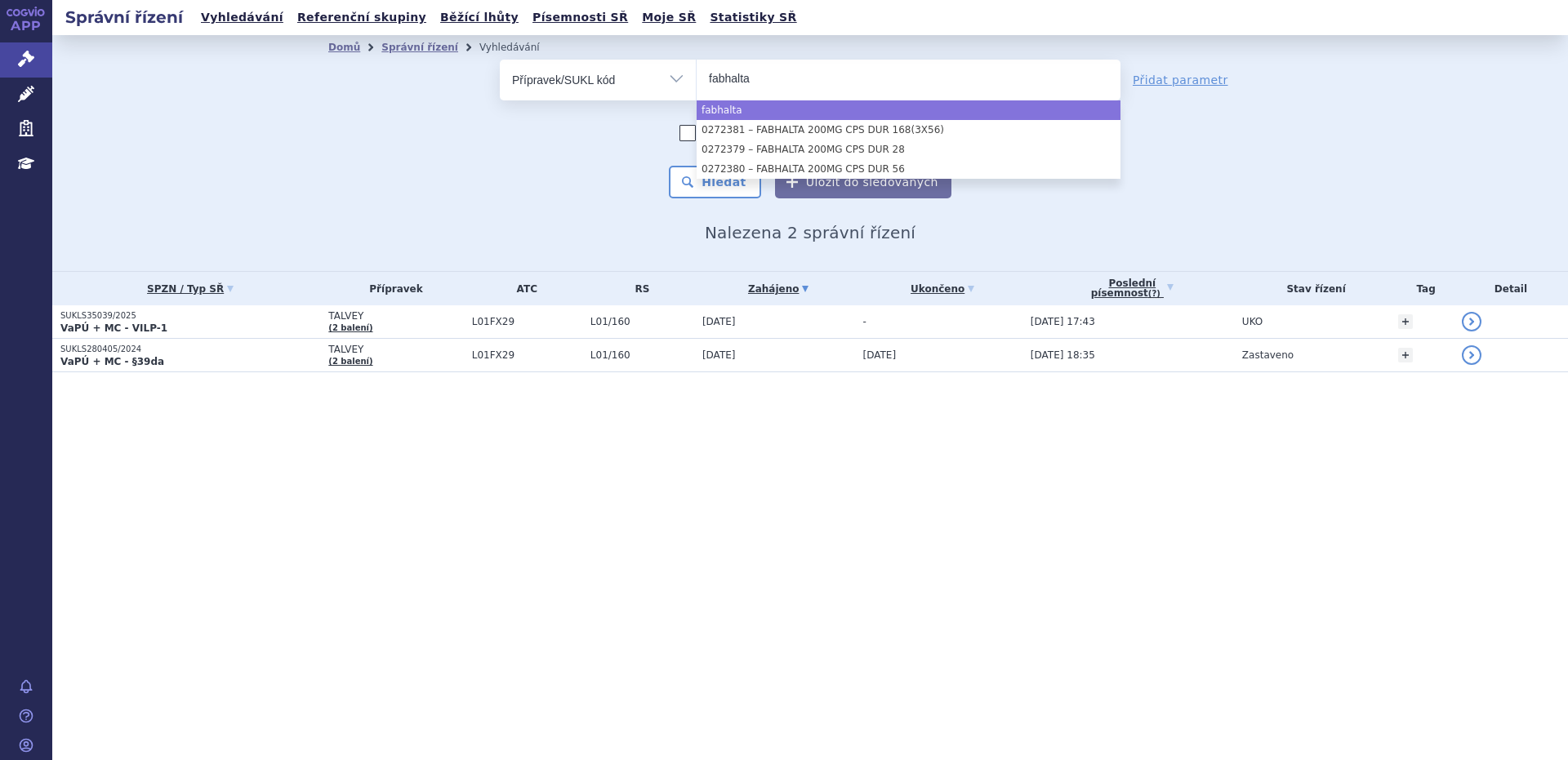
type input "fabhalta"
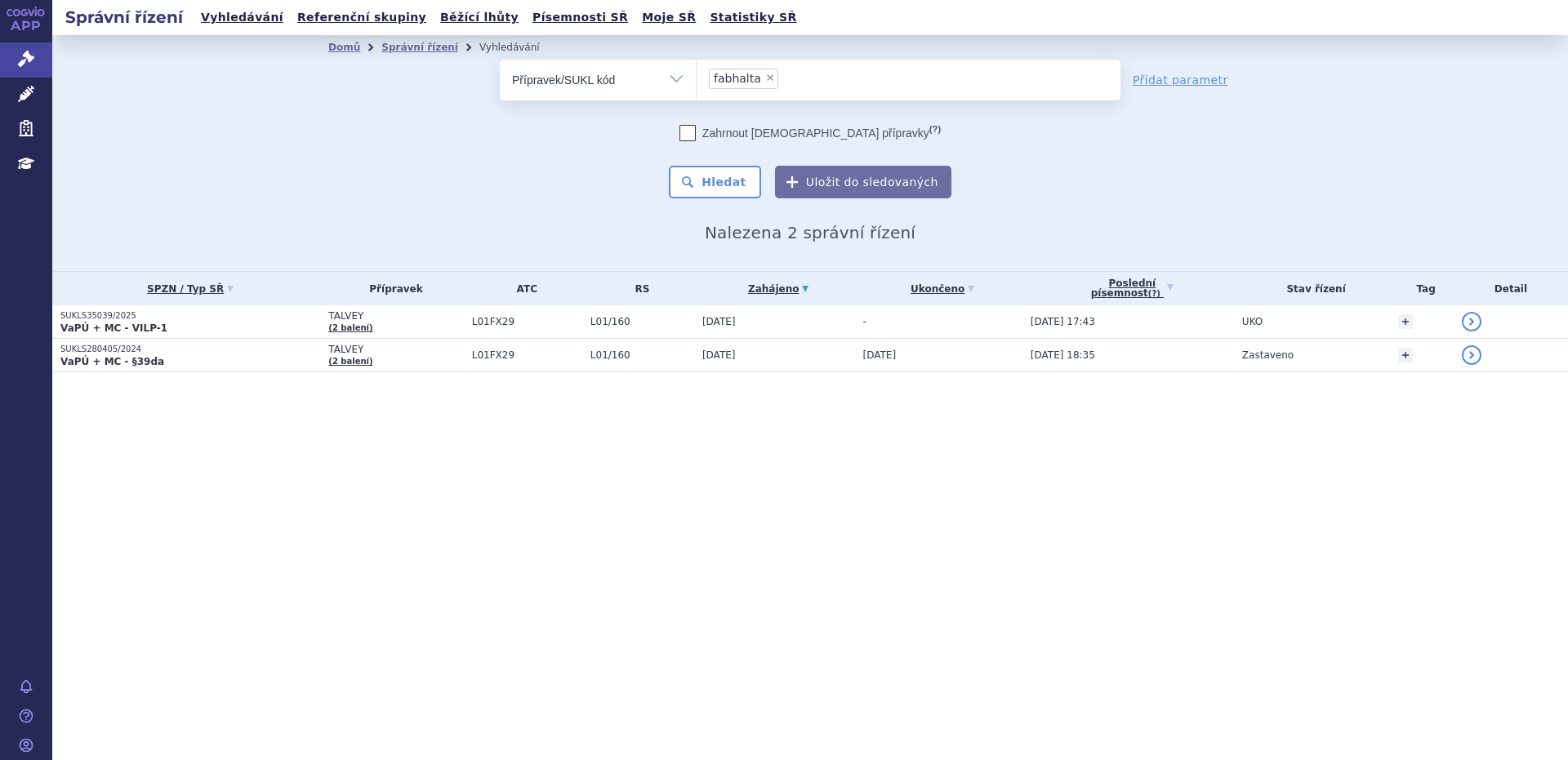
select select "fabhalta"
click at [731, 182] on button "Hledat" at bounding box center [715, 181] width 92 height 33
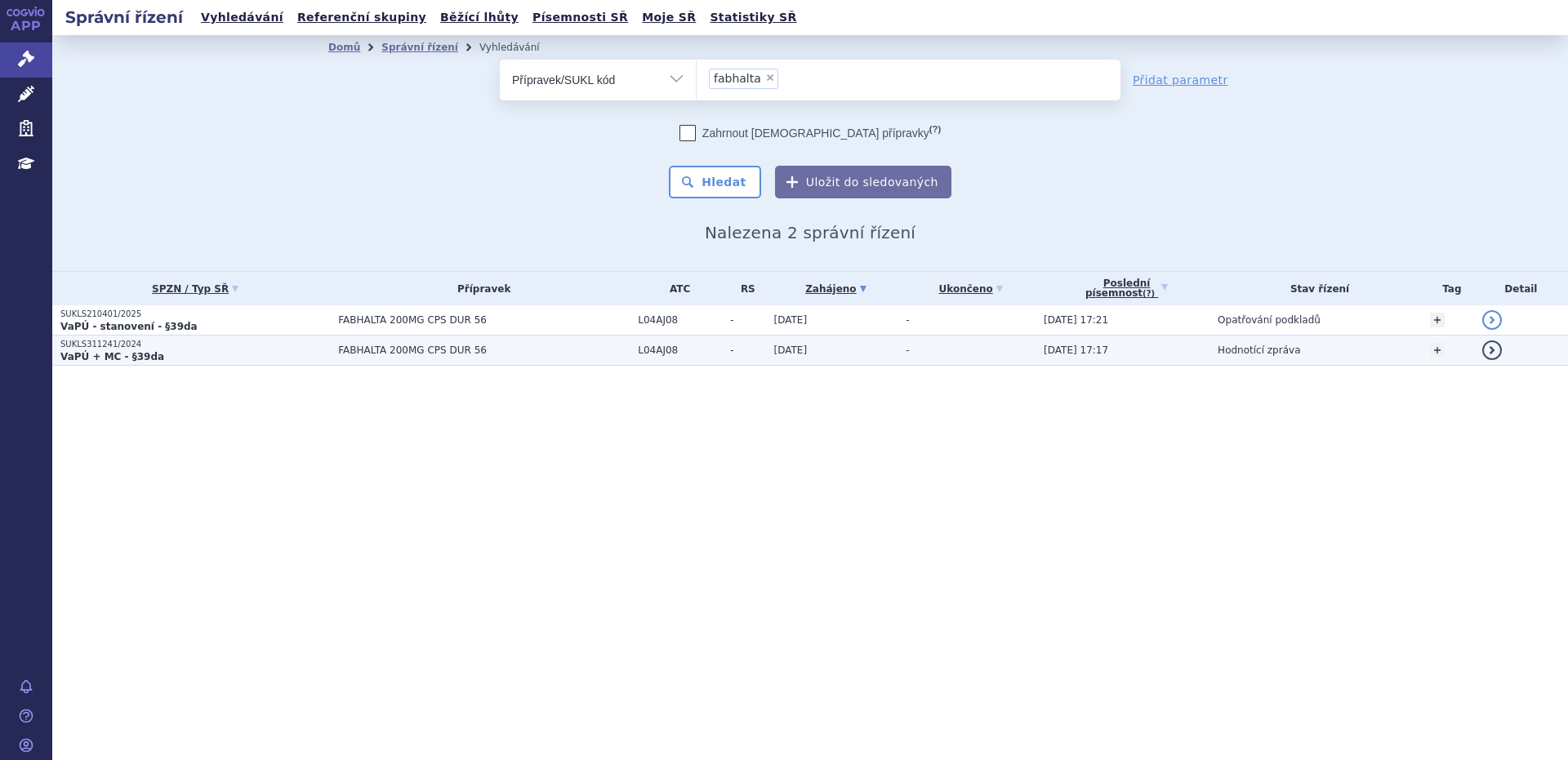
click at [104, 356] on strong "VaPÚ + MC - §39da" at bounding box center [112, 357] width 104 height 12
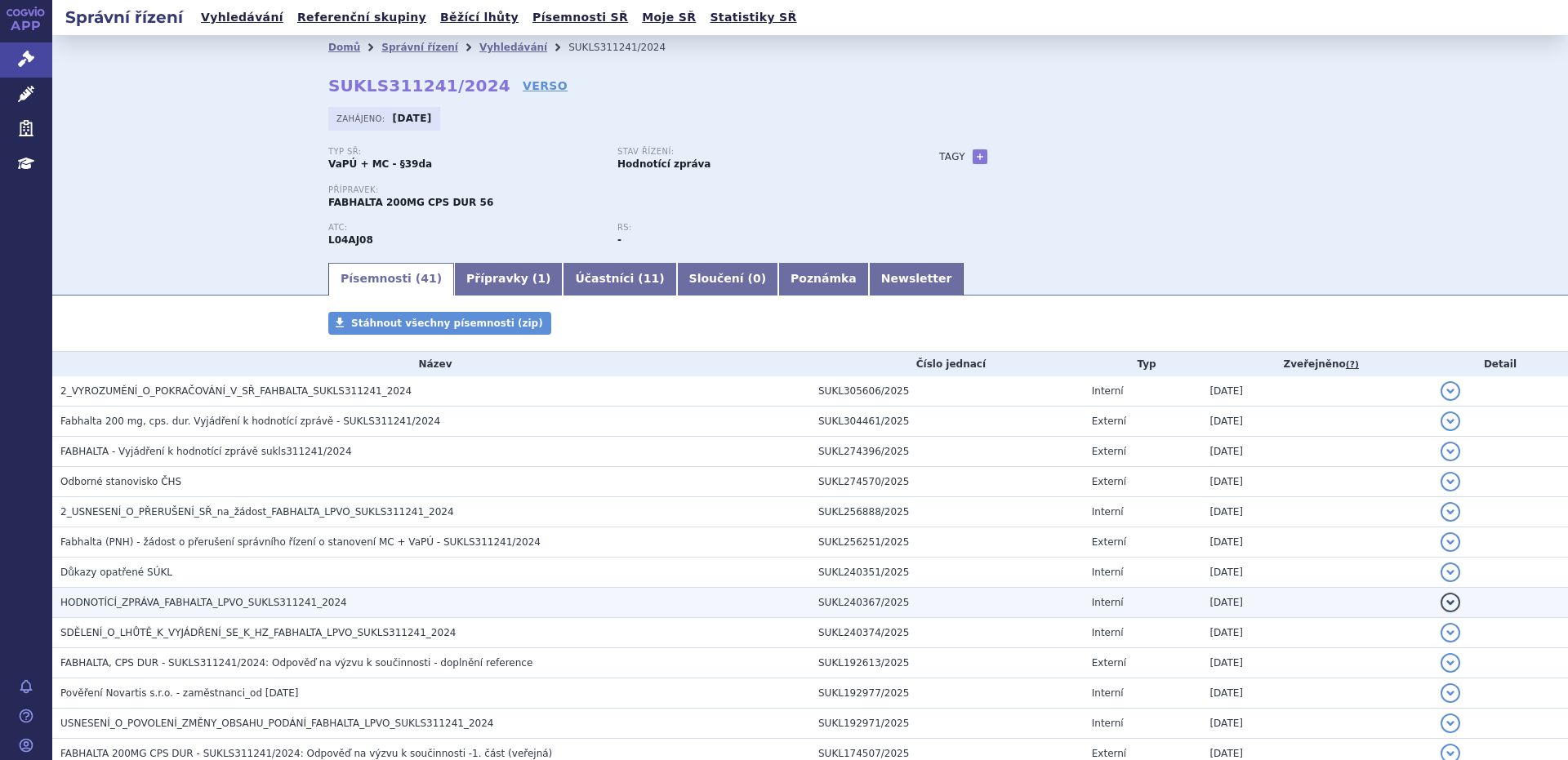
click at [203, 603] on span "HODNOTÍCÍ_ZPRÁVA_FABHALTA_LPVO_SUKLS311241_2024" at bounding box center [203, 602] width 286 height 12
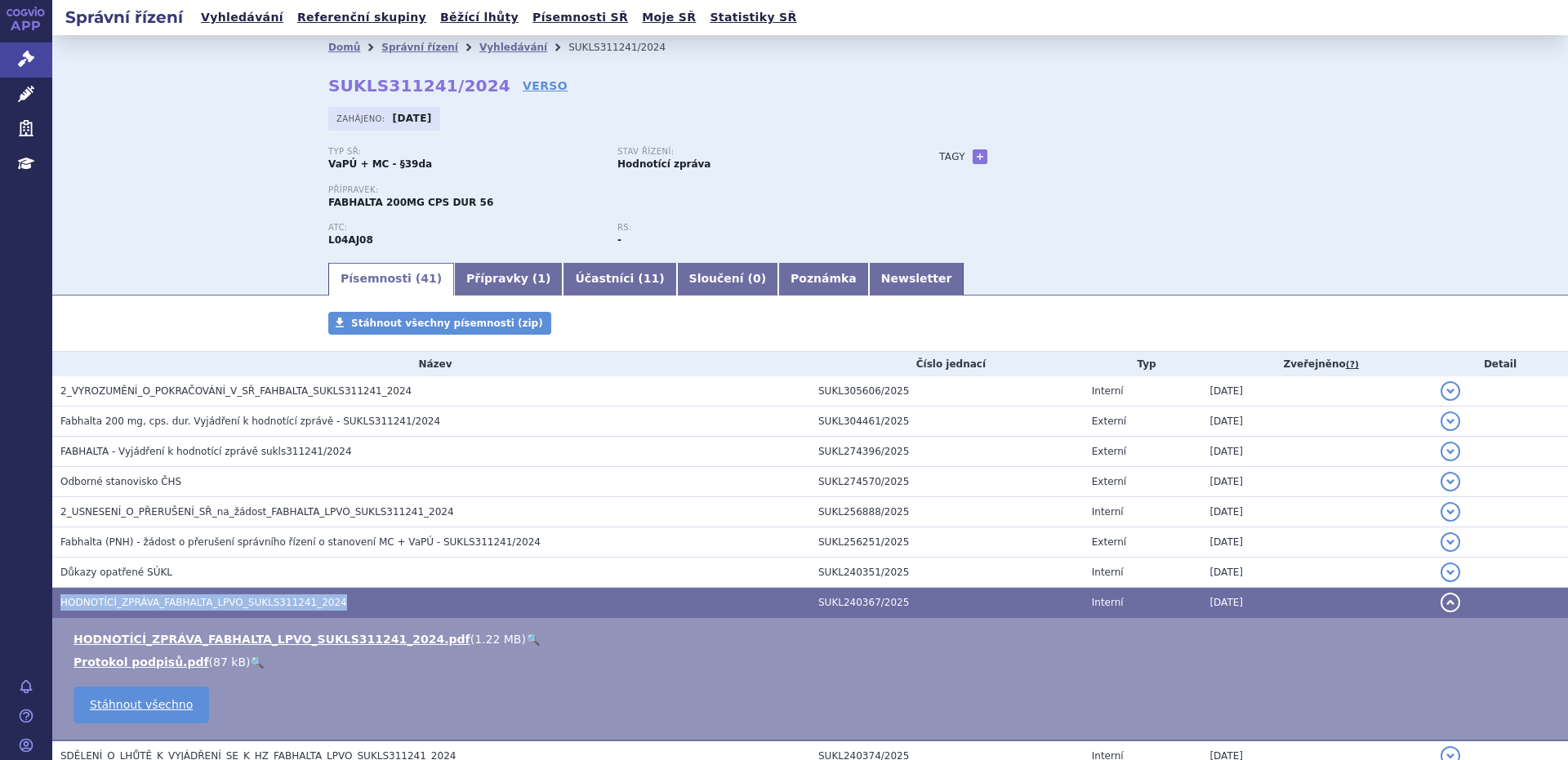
click at [203, 603] on span "HODNOTÍCÍ_ZPRÁVA_FABHALTA_LPVO_SUKLS311241_2024" at bounding box center [203, 602] width 286 height 12
click at [190, 638] on link "HODNOTÍCÍ_ZPRÁVA_FABHALTA_LPVO_SUKLS311241_2024.pdf" at bounding box center [272, 639] width 397 height 13
click at [479, 49] on link "Vyhledávání" at bounding box center [513, 48] width 68 height 12
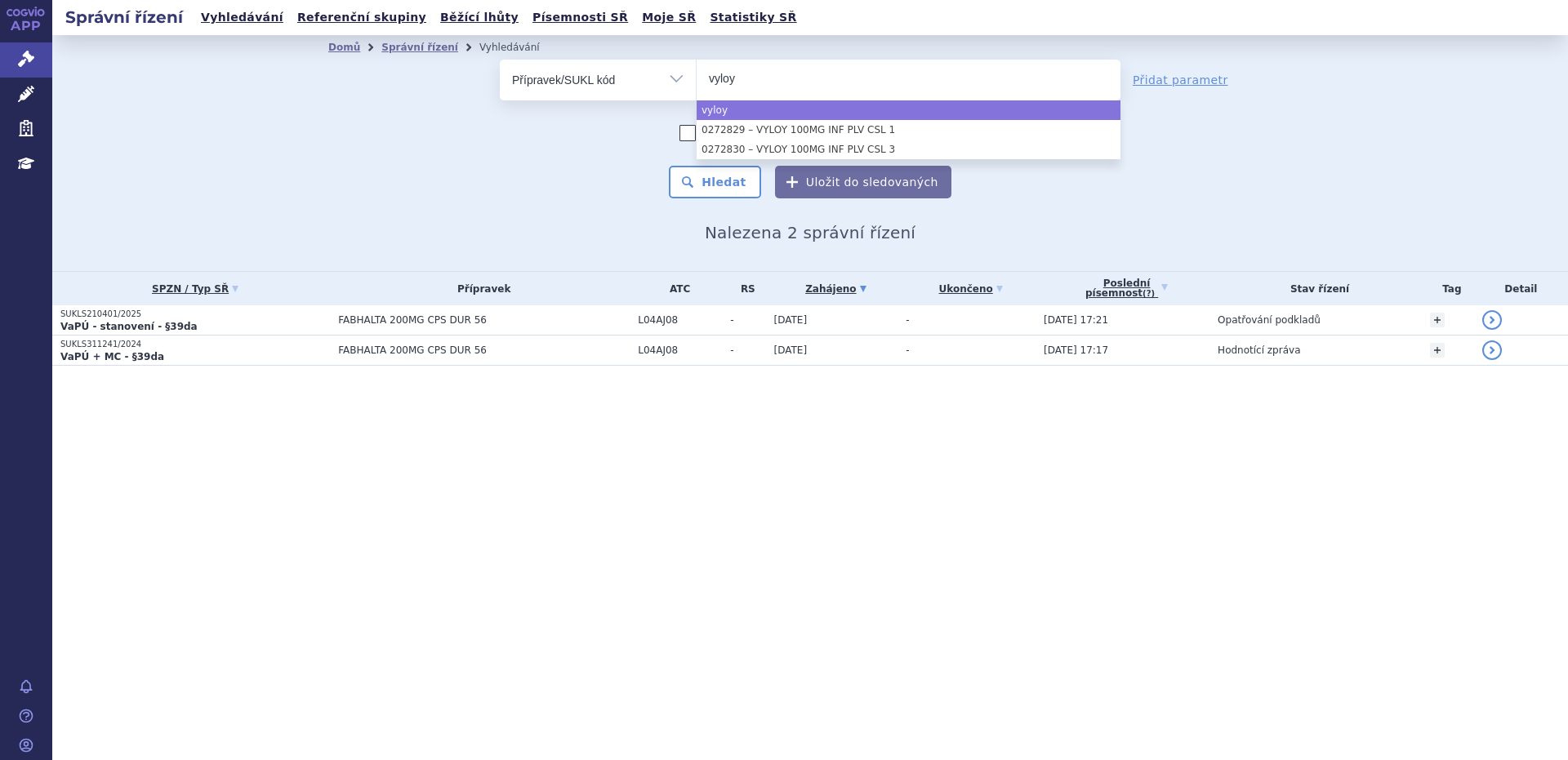
type input "vyloy"
select select "vyloy"
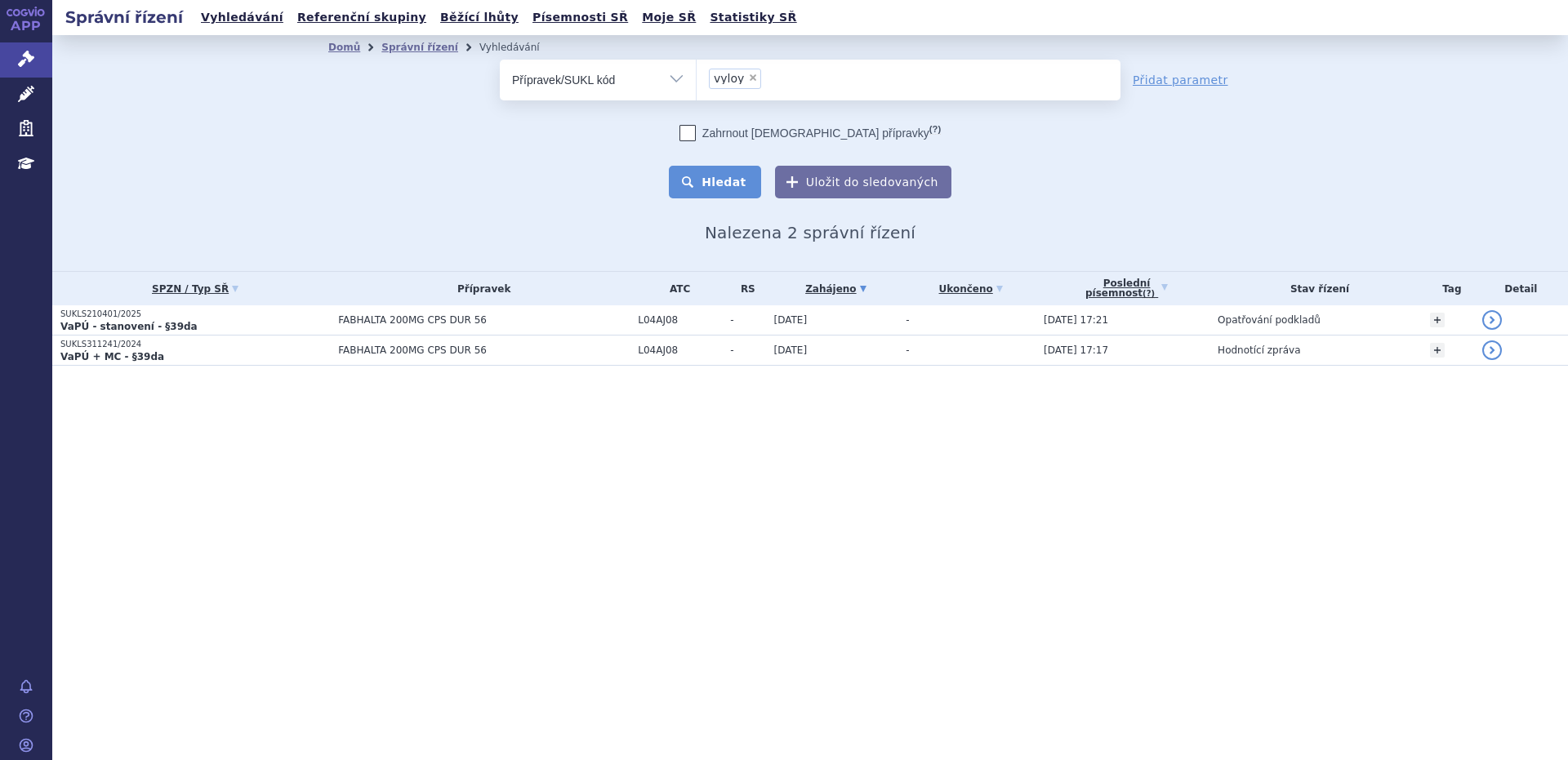
click at [727, 185] on button "Hledat" at bounding box center [715, 181] width 92 height 33
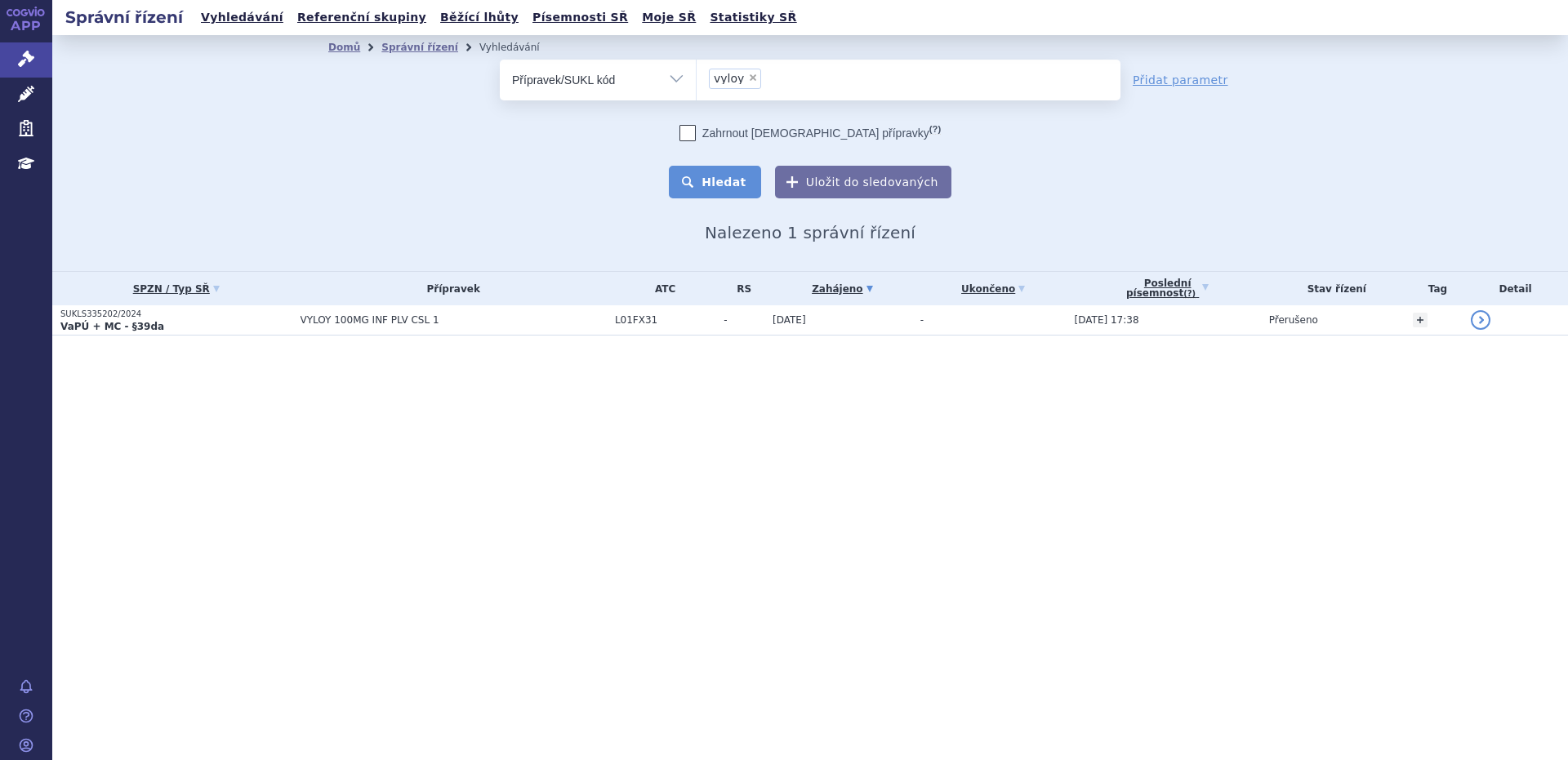
click at [738, 186] on button "Hledat" at bounding box center [715, 181] width 92 height 33
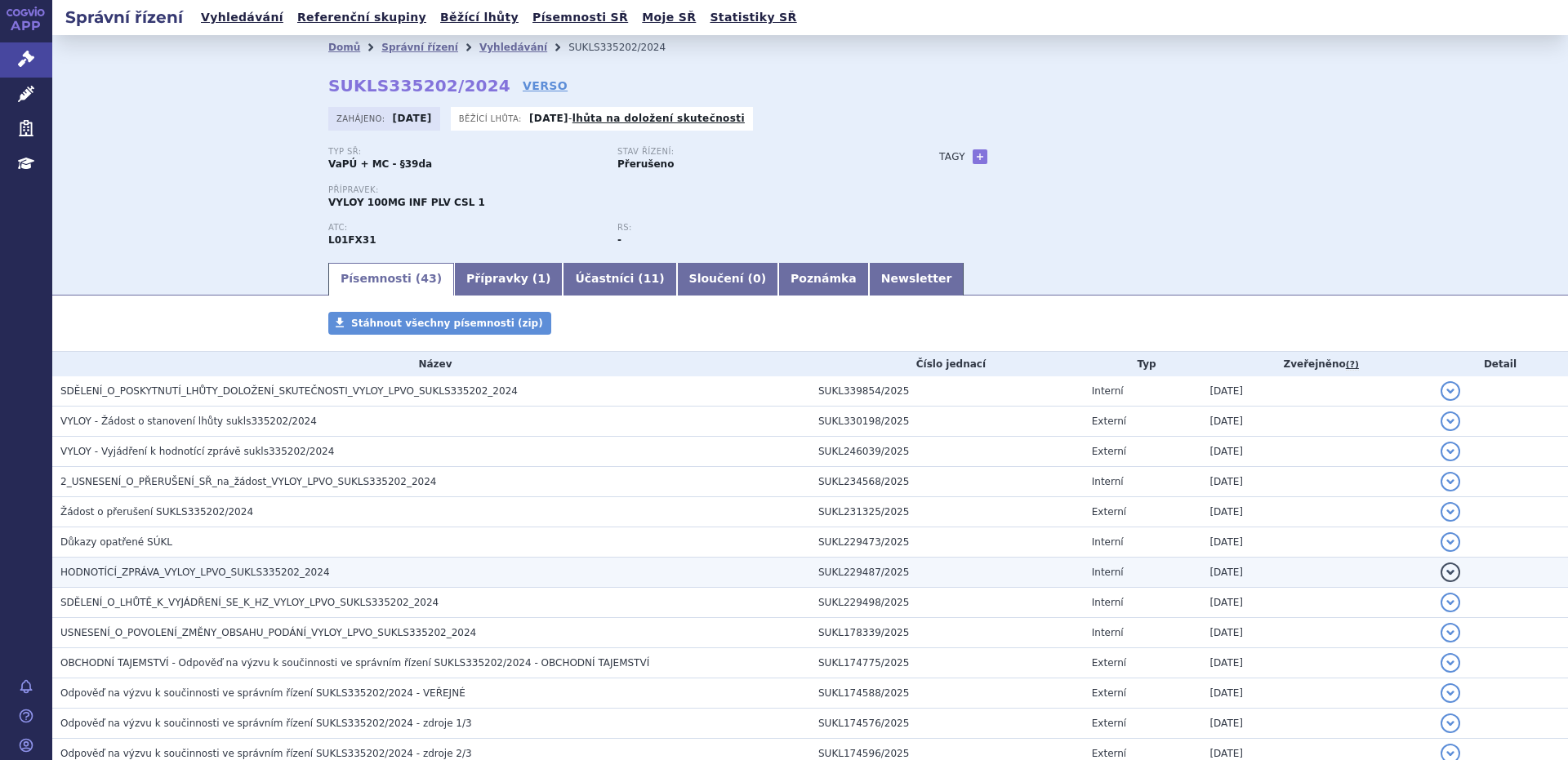
click at [238, 570] on span "HODNOTÍCÍ_ZPRÁVA_VYLOY_LPVO_SUKLS335202_2024" at bounding box center [195, 572] width 269 height 12
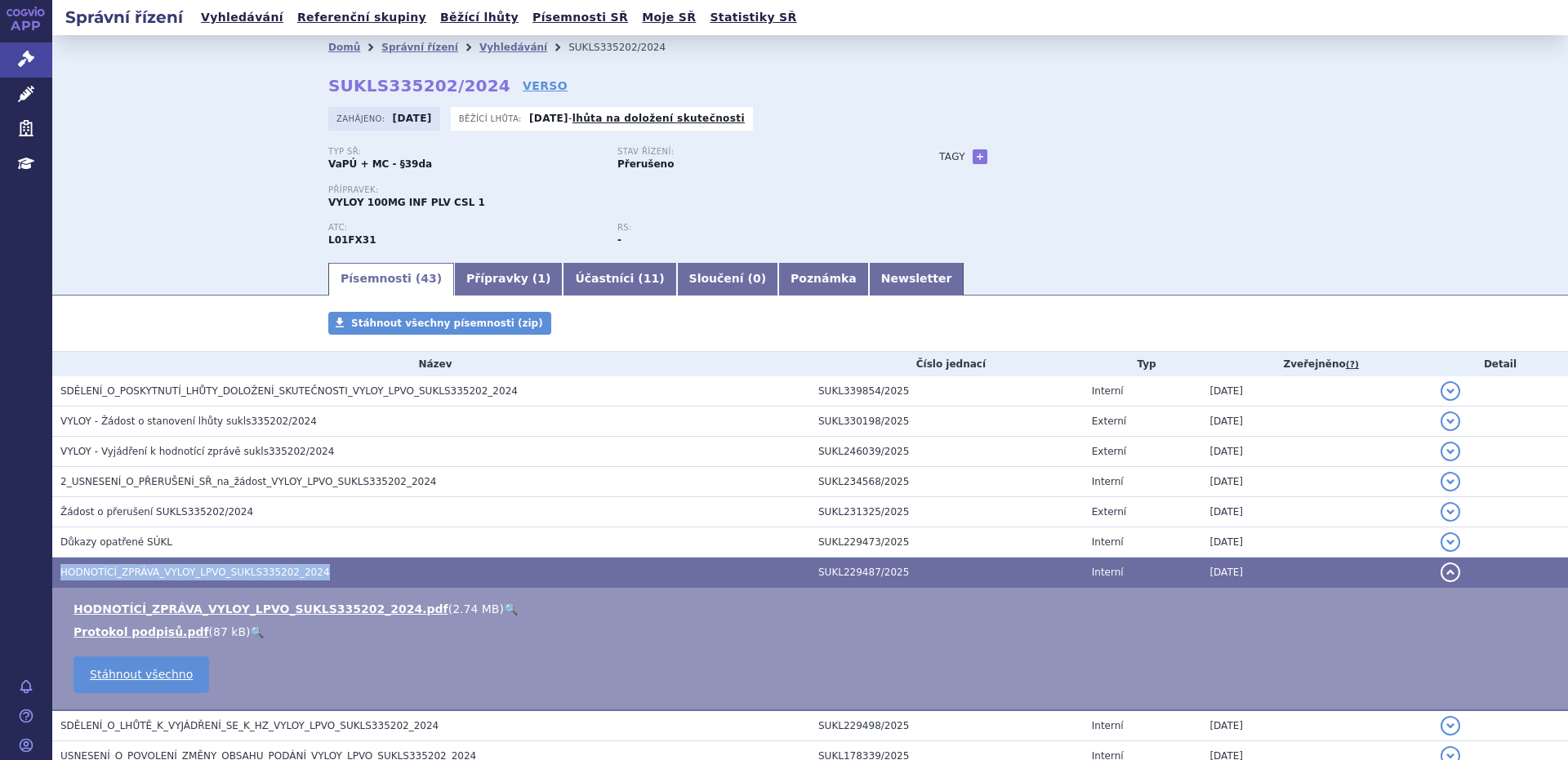
click at [238, 570] on span "HODNOTÍCÍ_ZPRÁVA_VYLOY_LPVO_SUKLS335202_2024" at bounding box center [195, 572] width 269 height 12
click at [208, 606] on link "HODNOTÍCÍ_ZPRÁVA_VYLOY_LPVO_SUKLS335202_2024.pdf" at bounding box center [261, 609] width 375 height 13
click at [209, 605] on link "HODNOTÍCÍ_ZPRÁVA_VYLOY_LPVO_SUKLS335202_2024.pdf" at bounding box center [261, 609] width 375 height 13
click at [479, 46] on link "Vyhledávání" at bounding box center [513, 48] width 68 height 12
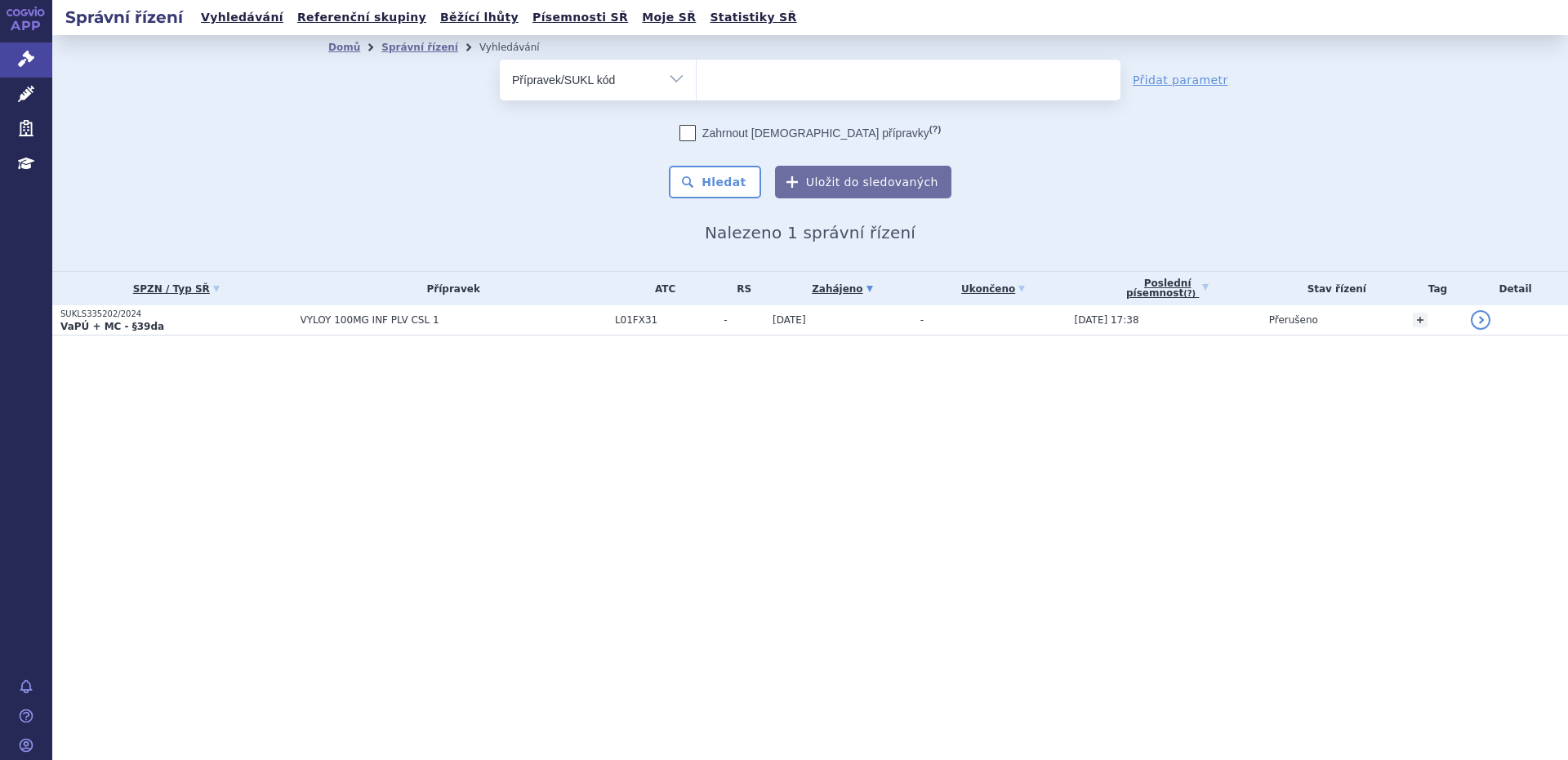
click at [747, 75] on ul at bounding box center [908, 76] width 424 height 34
click at [697, 75] on select at bounding box center [696, 79] width 1 height 41
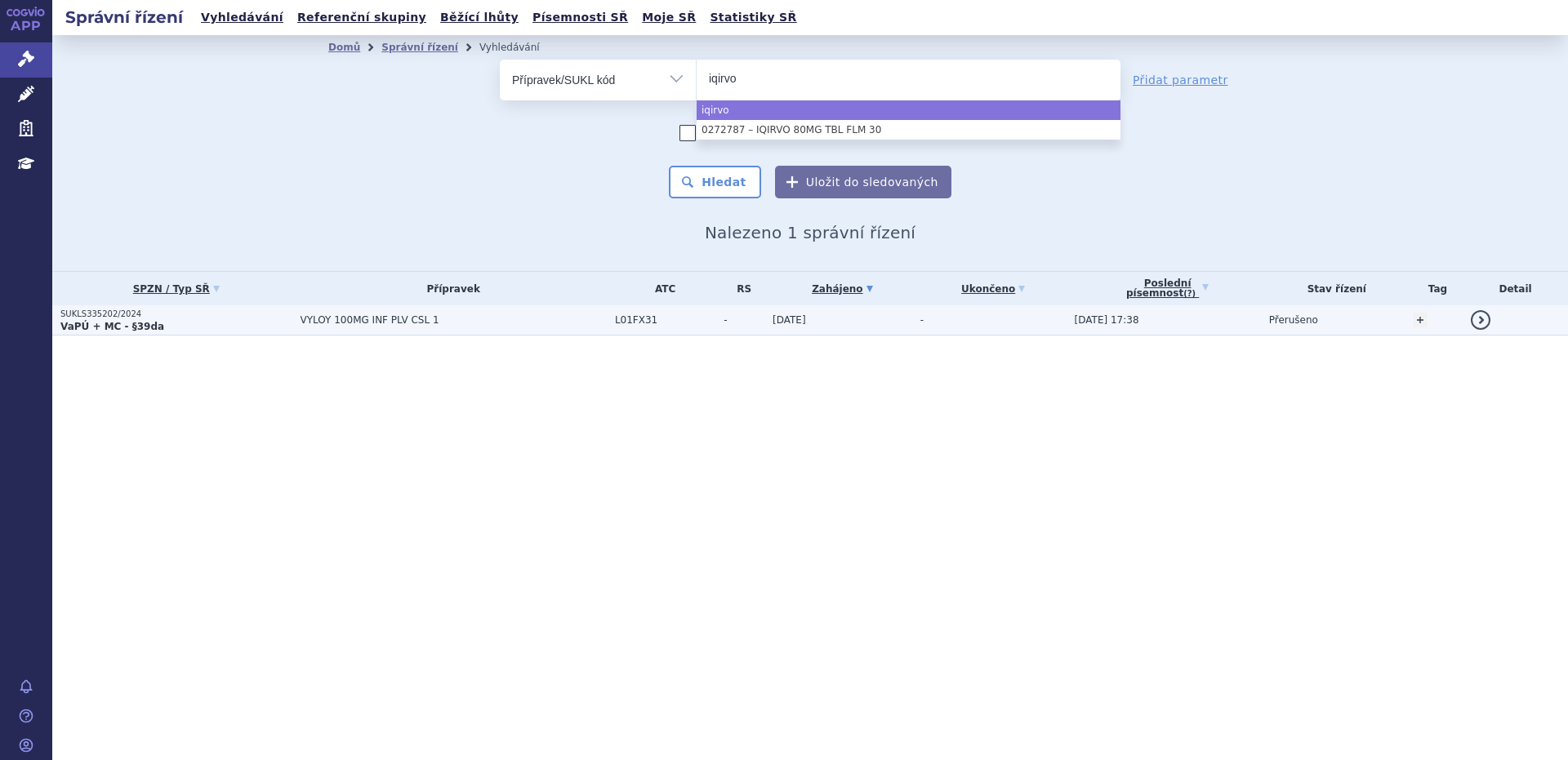
type input "iqirvo"
select select "iqirvo"
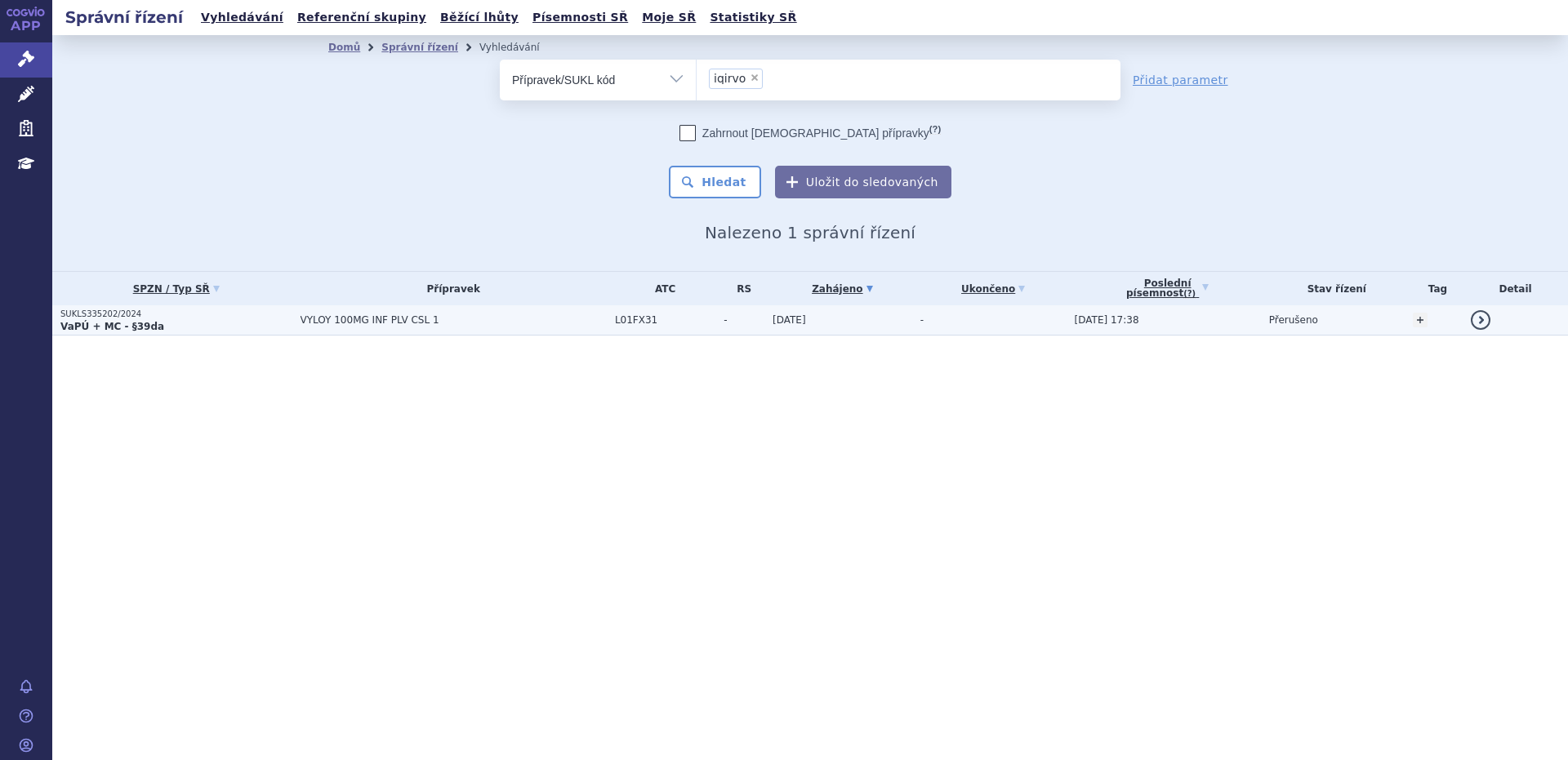
click at [76, 323] on strong "VaPÚ + MC - §39da" at bounding box center [112, 326] width 104 height 12
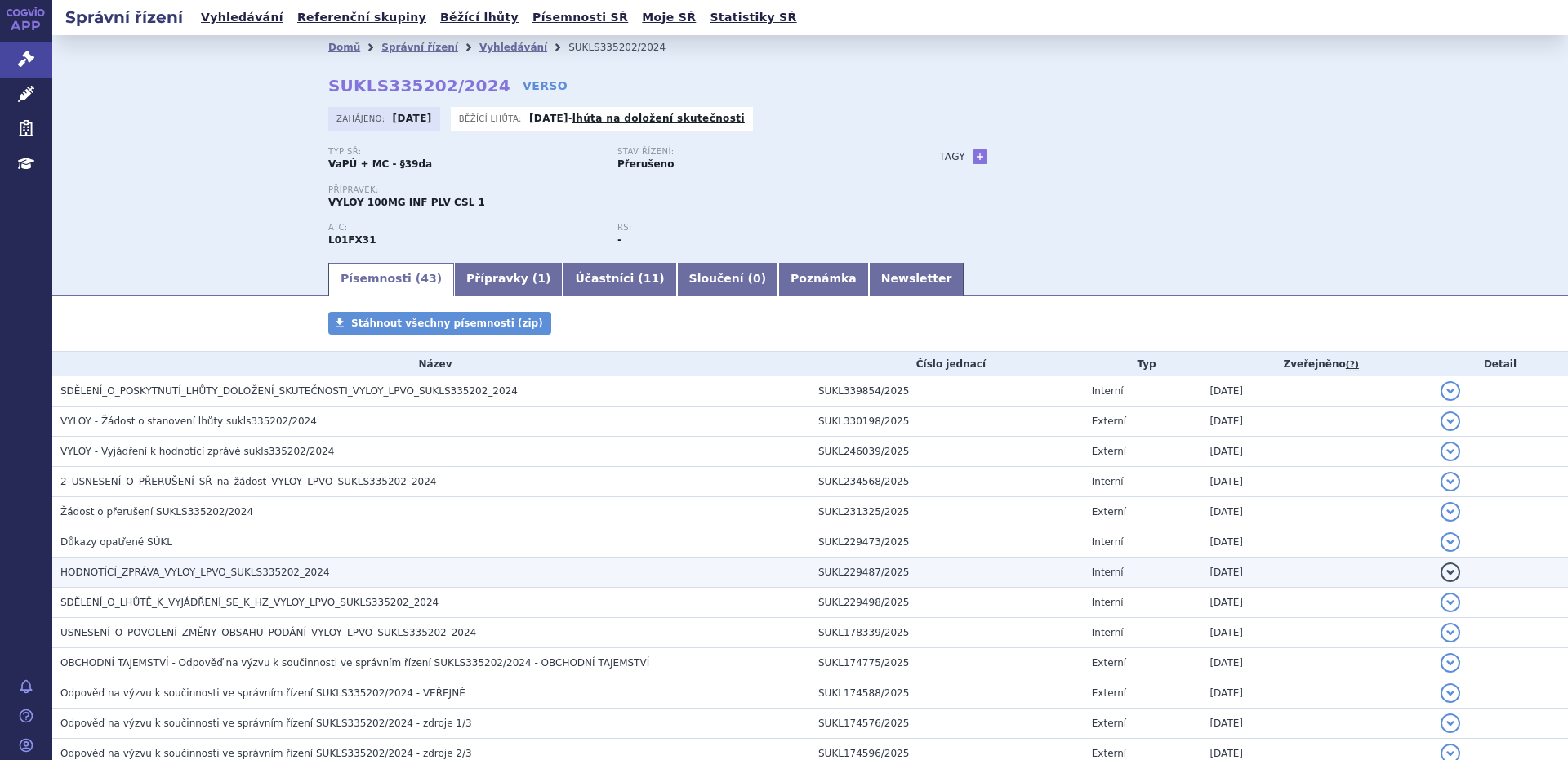
click at [233, 575] on span "HODNOTÍCÍ_ZPRÁVA_VYLOY_LPVO_SUKLS335202_2024" at bounding box center [195, 572] width 269 height 12
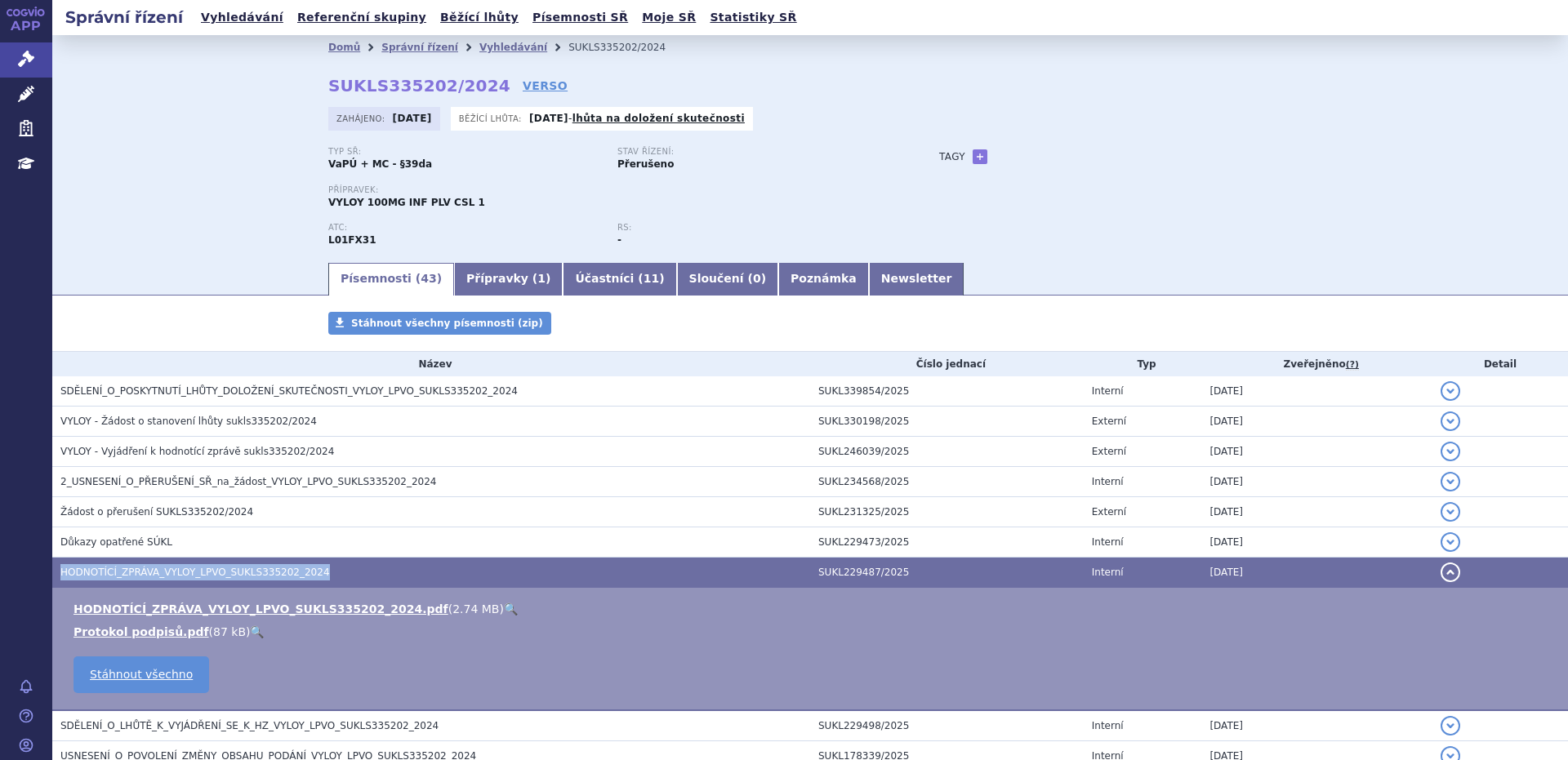
click at [233, 575] on span "HODNOTÍCÍ_ZPRÁVA_VYLOY_LPVO_SUKLS335202_2024" at bounding box center [195, 572] width 269 height 12
click at [231, 610] on link "HODNOTÍCÍ_ZPRÁVA_VYLOY_LPVO_SUKLS335202_2024.pdf" at bounding box center [261, 609] width 375 height 13
click at [487, 45] on link "Vyhledávání" at bounding box center [513, 48] width 68 height 12
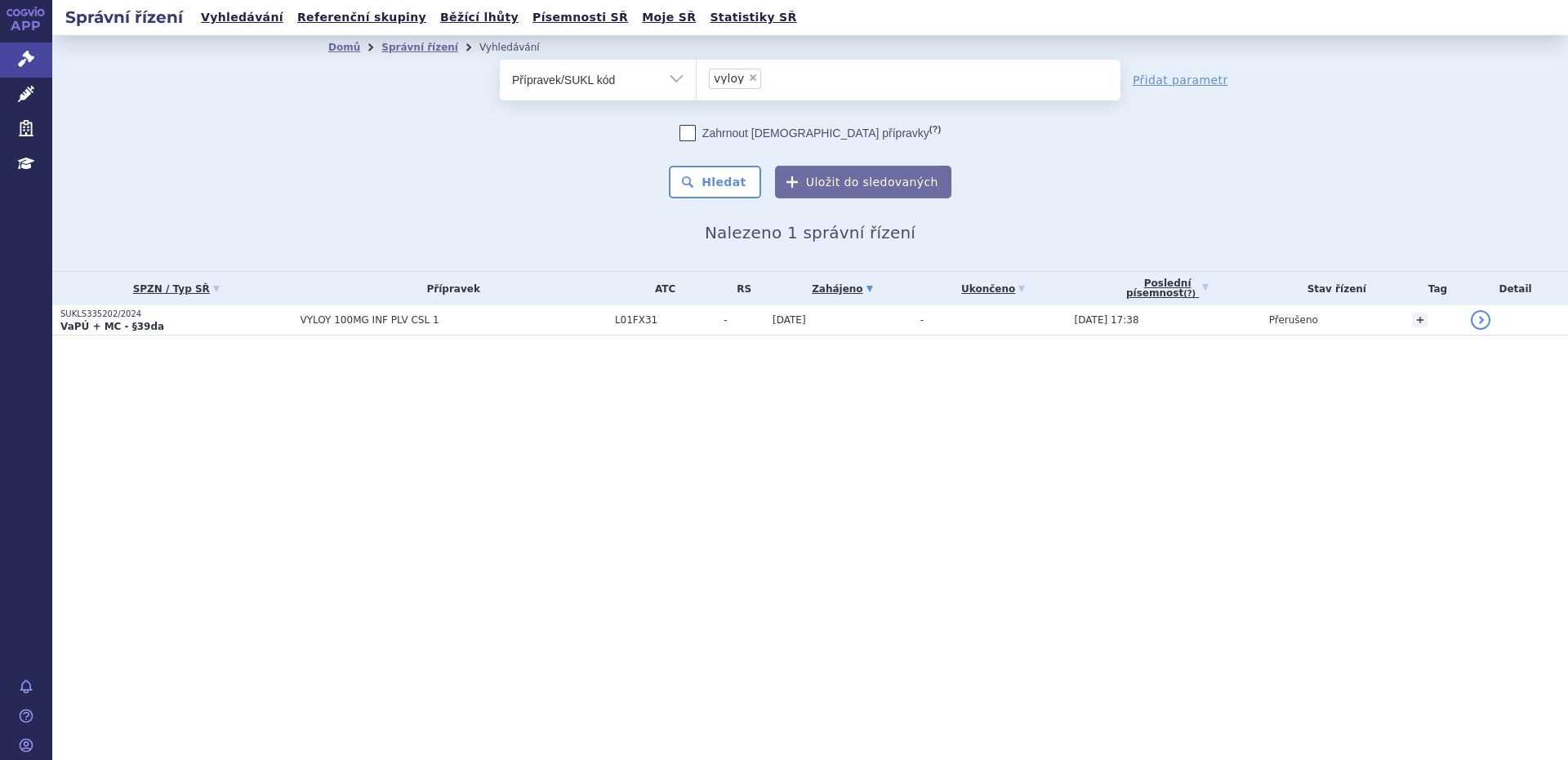
click at [751, 77] on span "×" at bounding box center [753, 78] width 10 height 10
click at [697, 77] on select "vyloy" at bounding box center [696, 79] width 1 height 41
select select
type input "iqirvo"
select select "iqirvo"
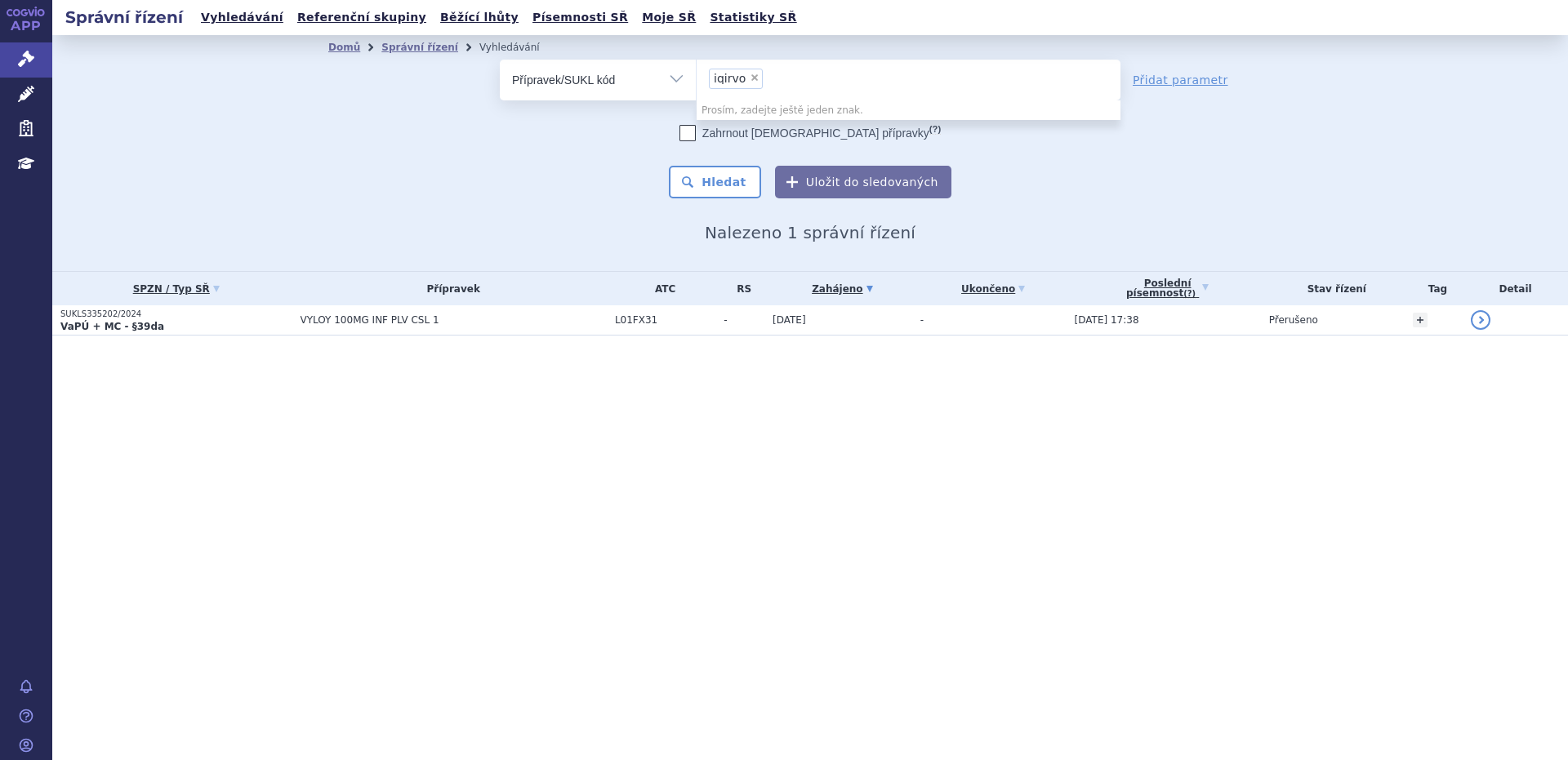
drag, startPoint x: 640, startPoint y: 162, endPoint x: 646, endPoint y: 153, distance: 10.8
click at [640, 160] on div "Zahrnout bratrské přípravky (?) * Pozor, hledání dle vyhledávacího parametru In…" at bounding box center [809, 162] width 620 height 74
click at [734, 80] on span "iqirvo" at bounding box center [729, 79] width 32 height 12
click at [697, 80] on select "iqirvo" at bounding box center [696, 79] width 1 height 41
click at [750, 80] on span "×" at bounding box center [755, 78] width 10 height 10
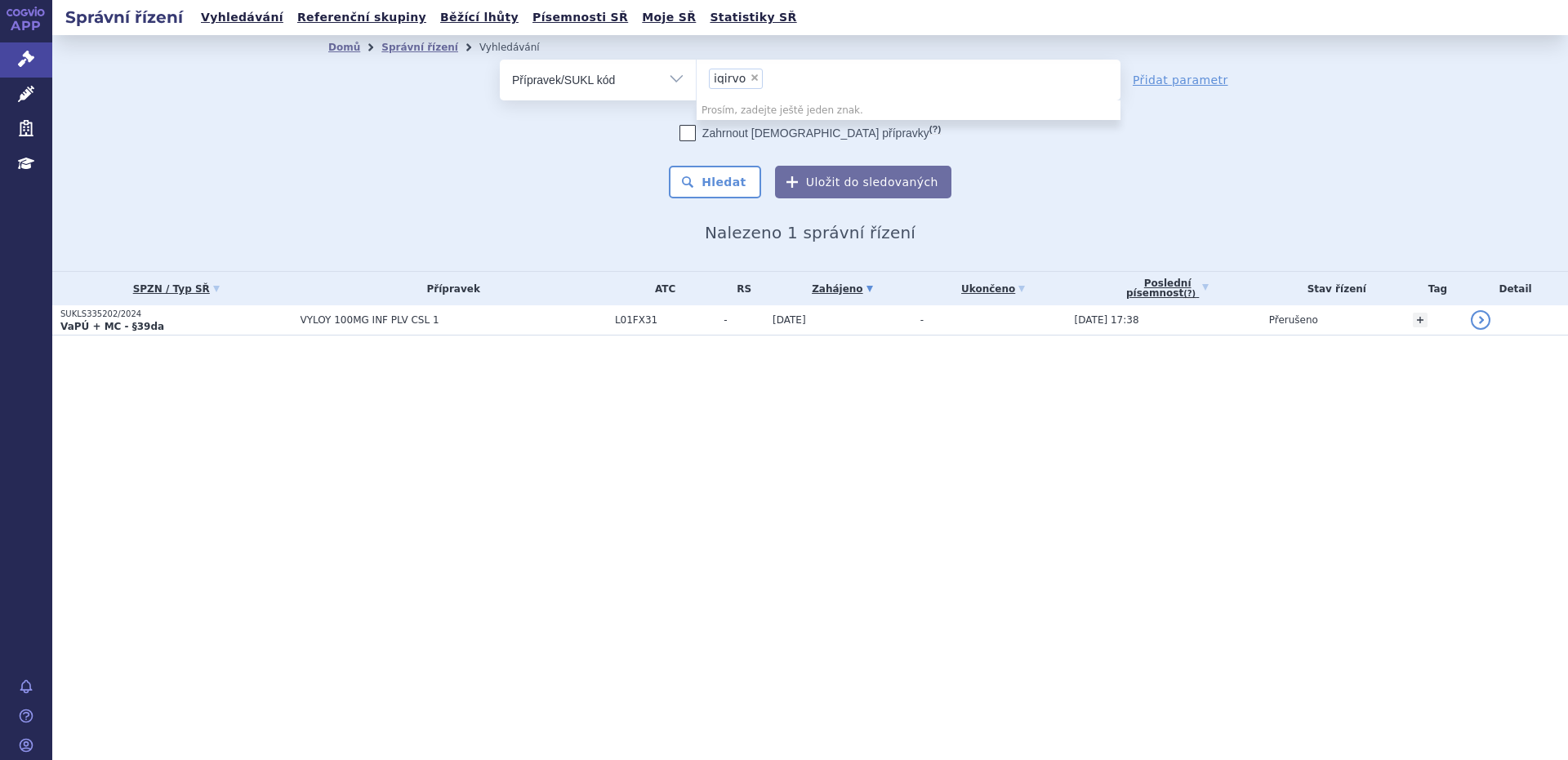
click at [697, 80] on select "iqirvo" at bounding box center [696, 79] width 1 height 41
select select
type input "Iqi"
select select "06fd52c1-baf0-4880-ad91-b919122fb5b1"
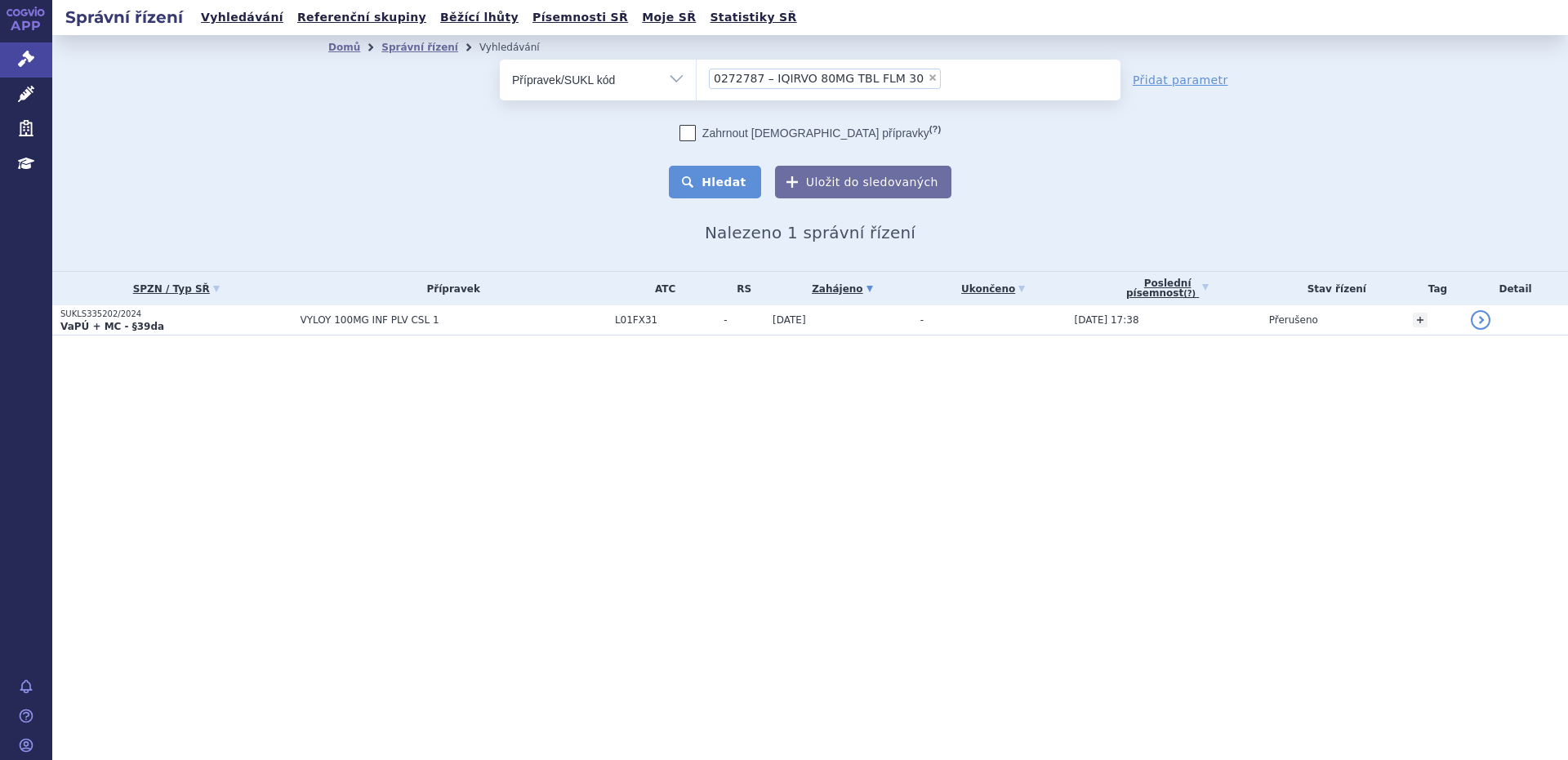
click at [731, 186] on button "Hledat" at bounding box center [715, 181] width 92 height 33
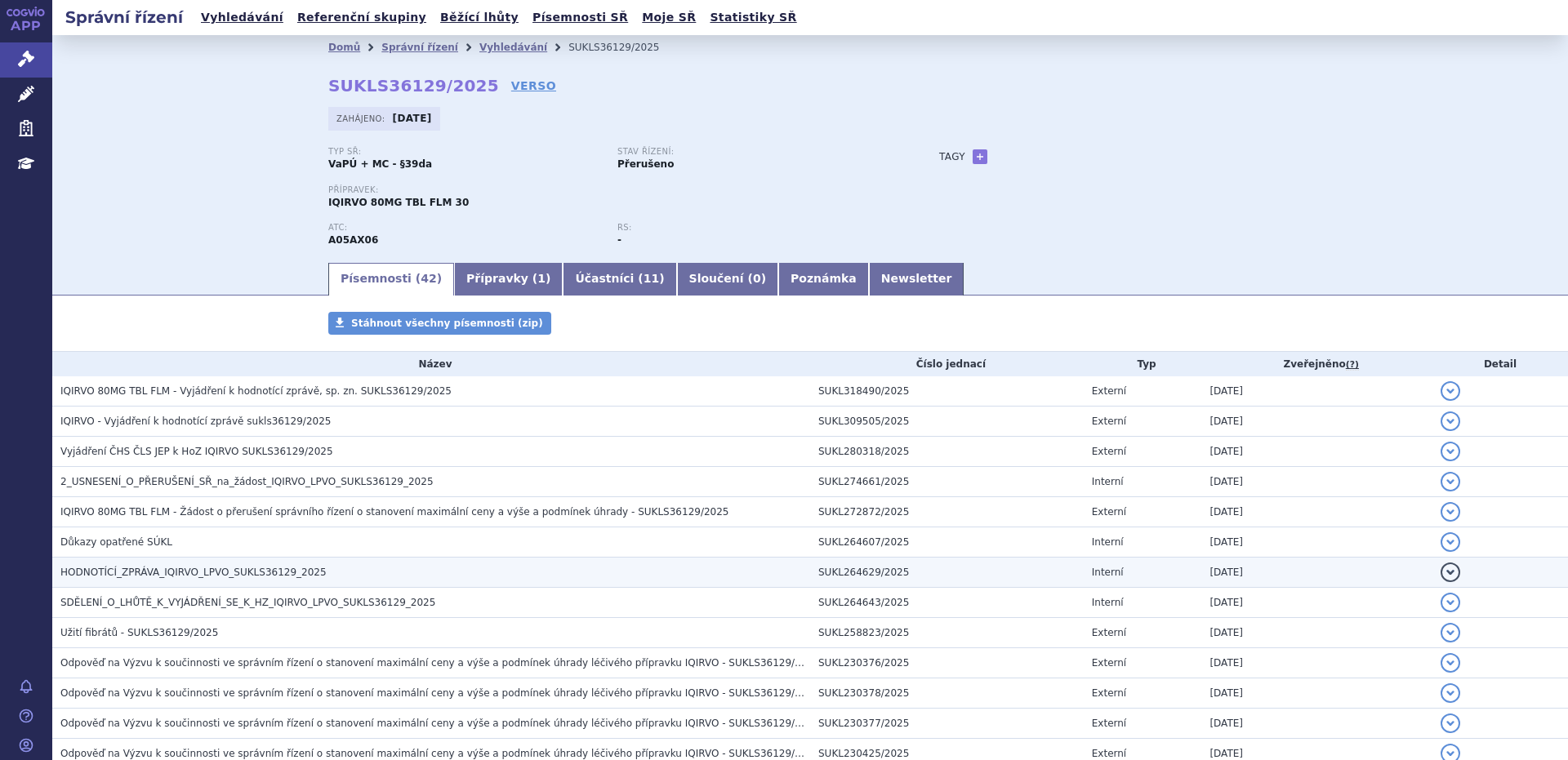
click at [220, 573] on span "HODNOTÍCÍ_ZPRÁVA_IQIRVO_LPVO_SUKLS36129_2025" at bounding box center [193, 572] width 266 height 12
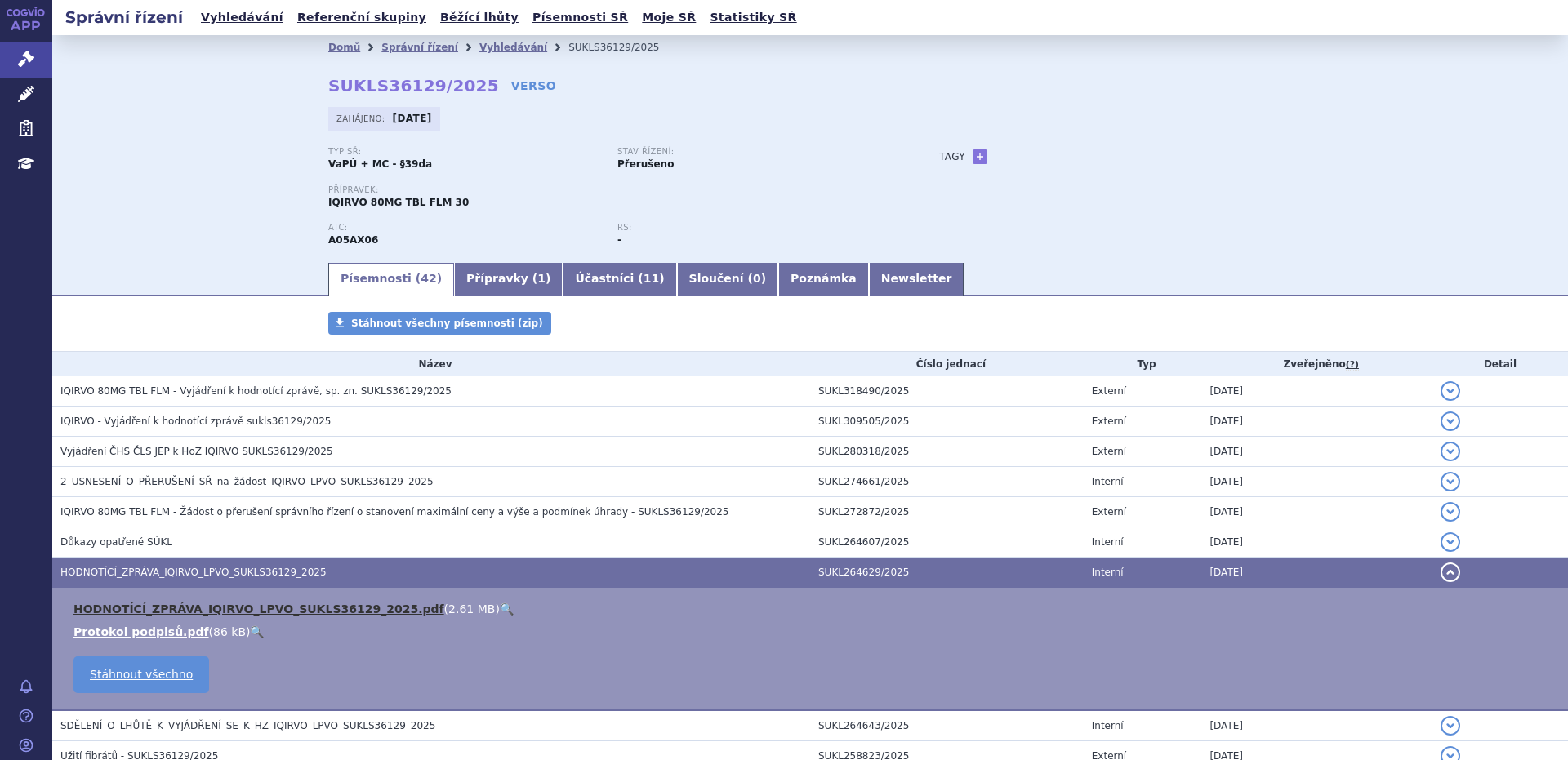
click at [222, 607] on link "HODNOTÍCÍ_ZPRÁVA_IQIRVO_LPVO_SUKLS36129_2025.pdf" at bounding box center [259, 609] width 371 height 13
click at [479, 44] on link "Vyhledávání" at bounding box center [513, 48] width 68 height 12
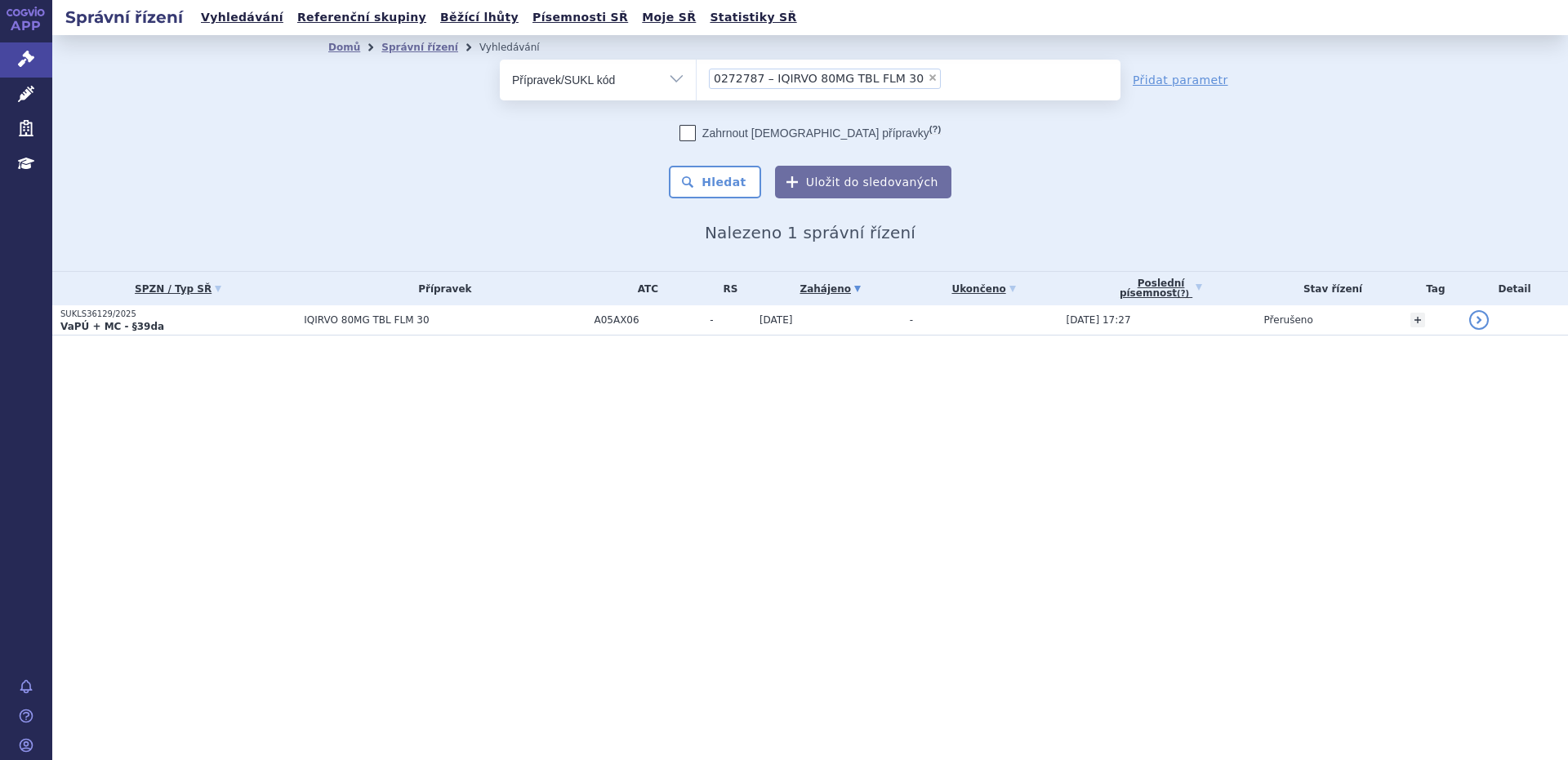
click at [928, 74] on span "×" at bounding box center [933, 78] width 10 height 10
click at [697, 74] on select "0272787 – IQIRVO 80MG TBL FLM 30" at bounding box center [696, 79] width 1 height 41
select select
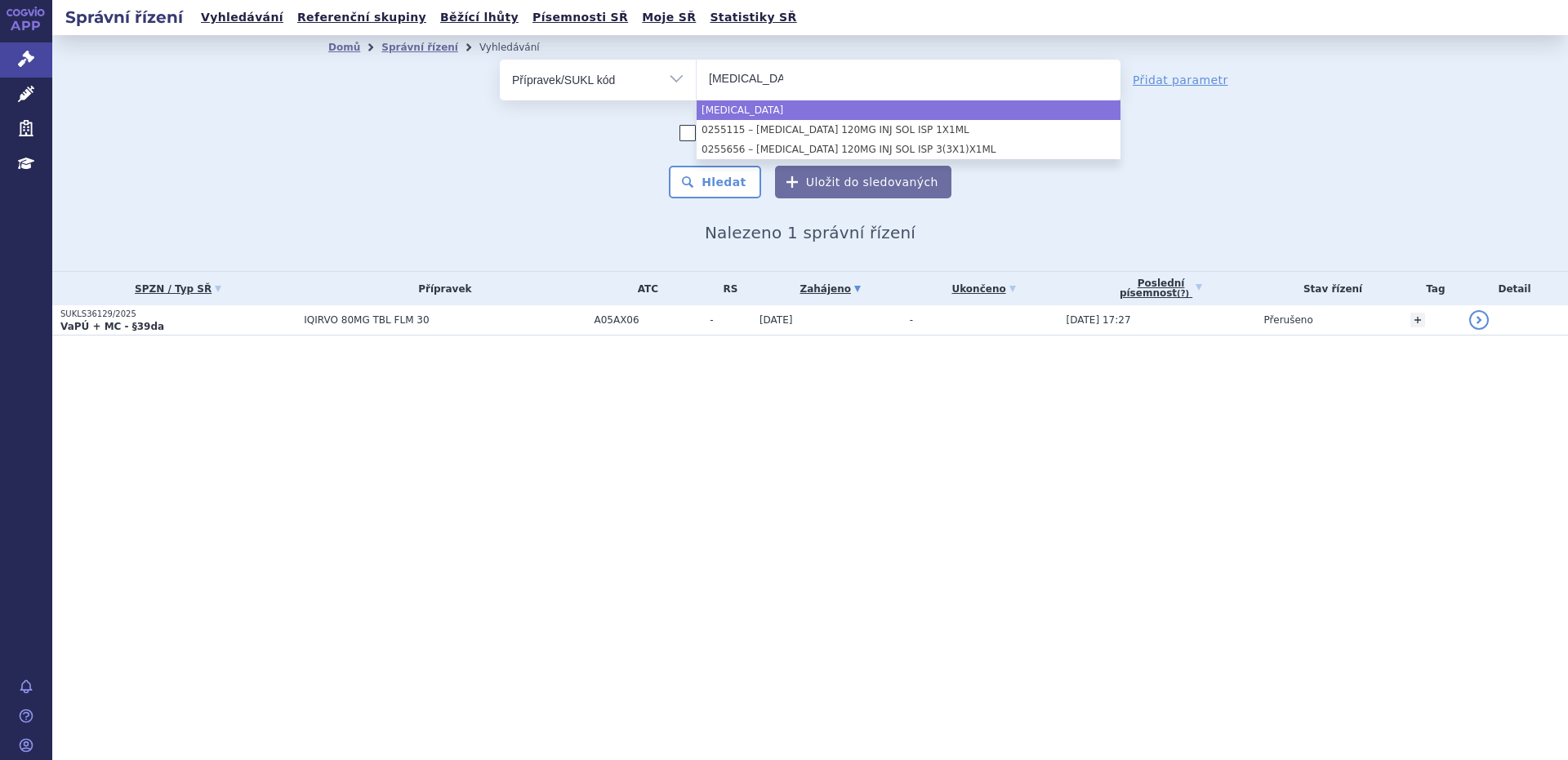
type input "[MEDICAL_DATA]"
select select "[MEDICAL_DATA]"
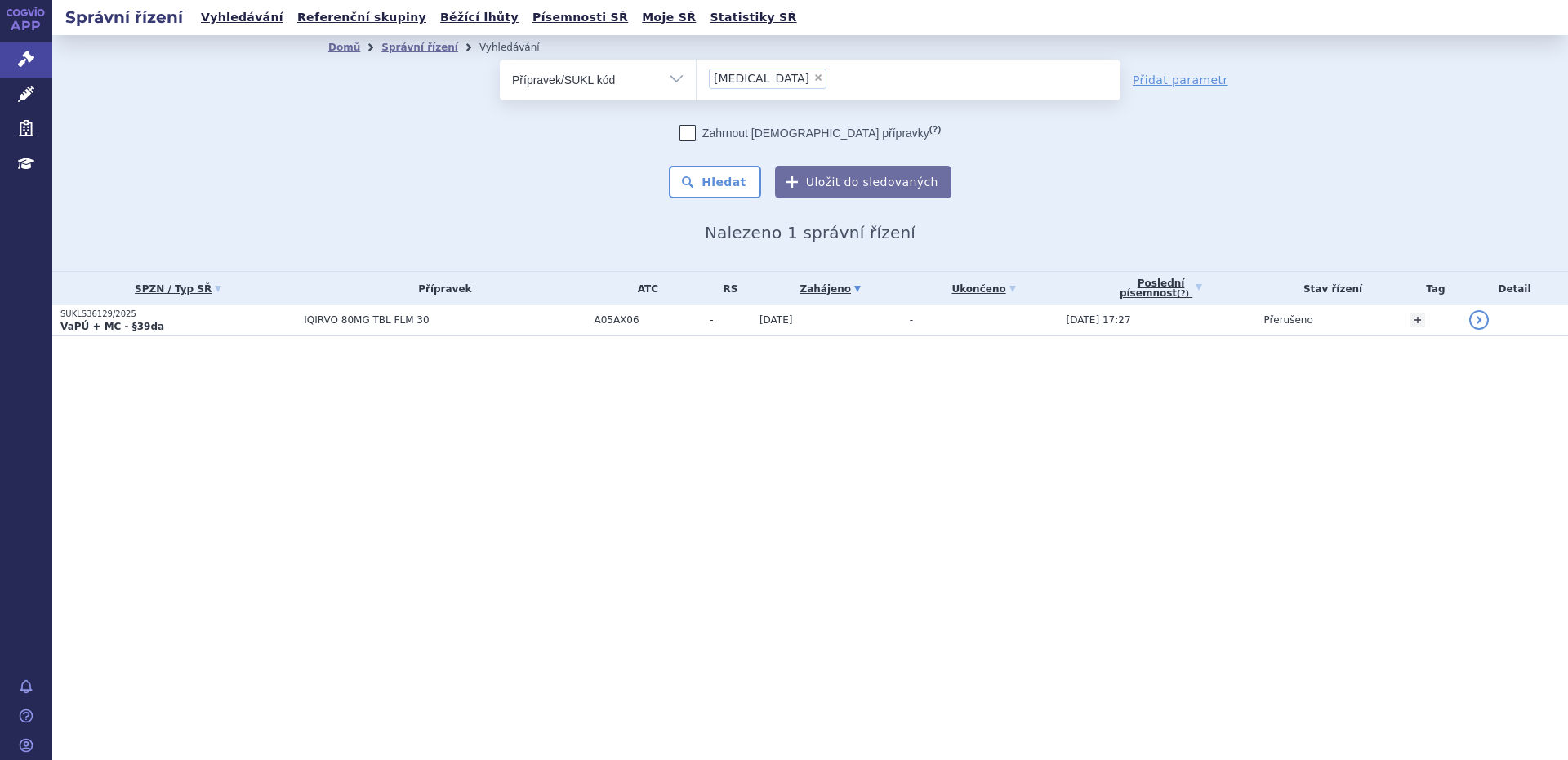
click at [708, 110] on form "odstranit Vše Spisová značka Typ SŘ Enspryng ×" at bounding box center [809, 128] width 620 height 138
click at [722, 177] on button "Hledat" at bounding box center [715, 181] width 92 height 33
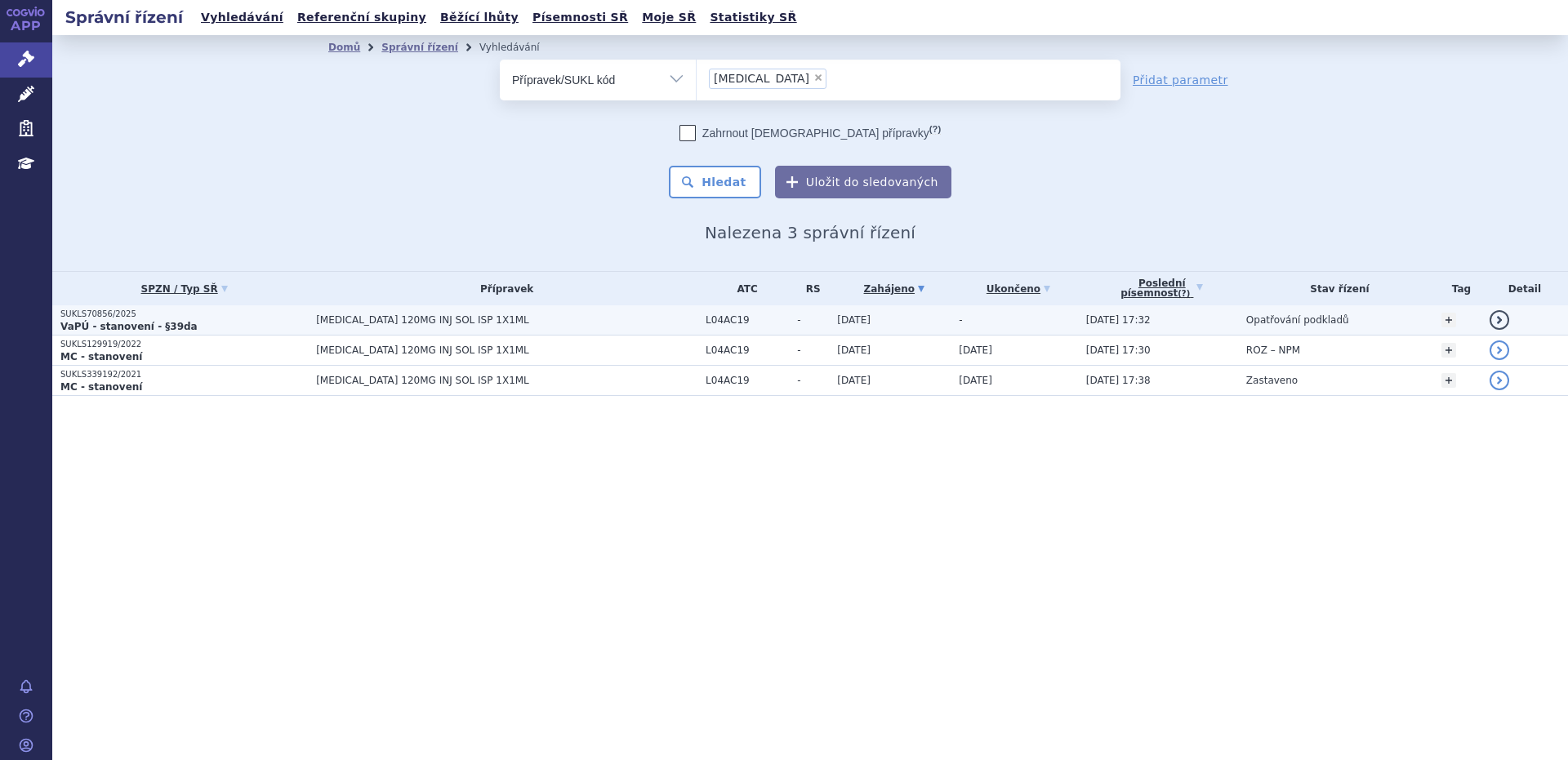
click at [115, 329] on strong "VaPÚ - stanovení - §39da" at bounding box center [128, 326] width 137 height 12
